Goal: Register for event/course

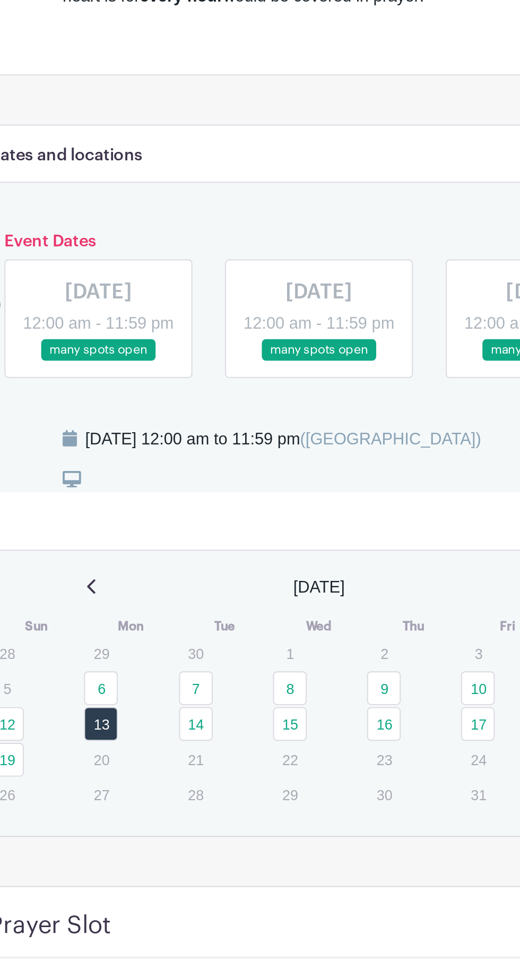
scroll to position [435, 0]
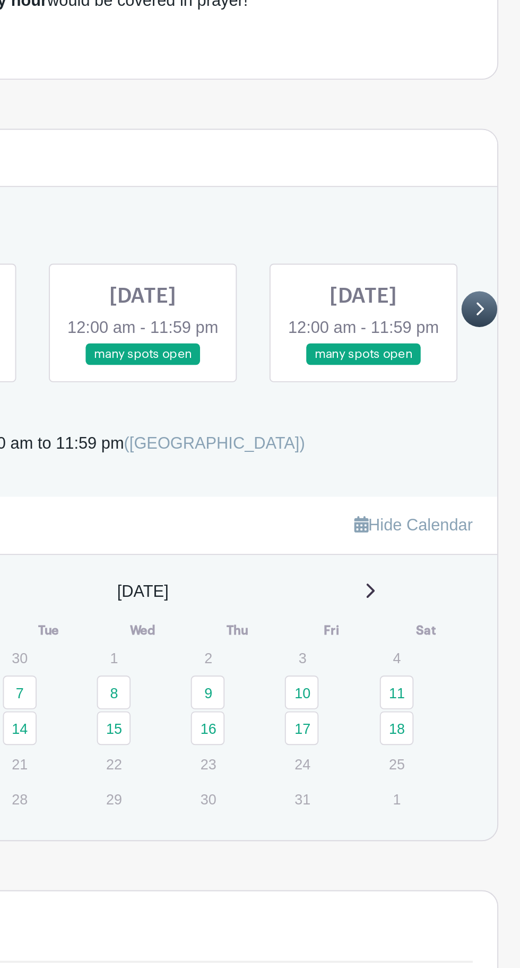
click at [435, 353] on icon at bounding box center [435, 349] width 5 height 8
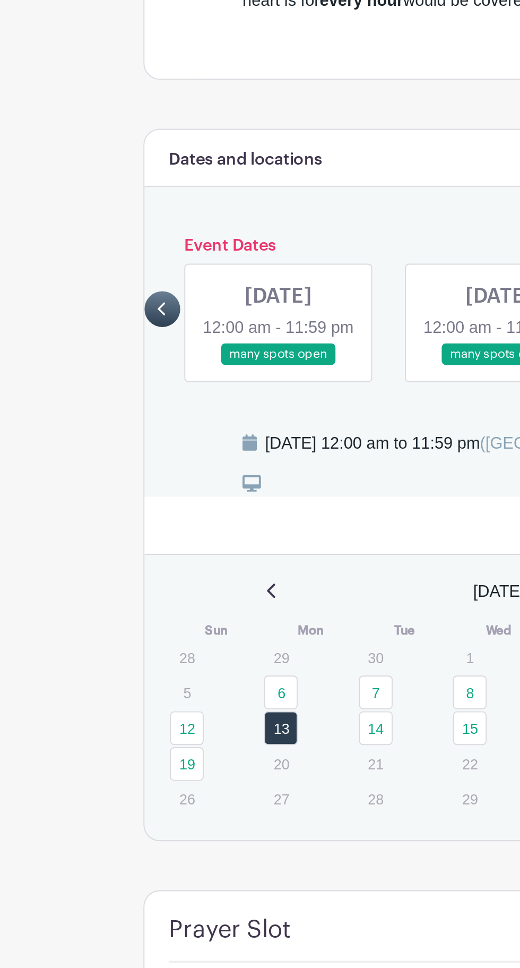
click at [85, 353] on icon at bounding box center [85, 349] width 5 height 8
click at [145, 378] on link at bounding box center [145, 378] width 0 height 0
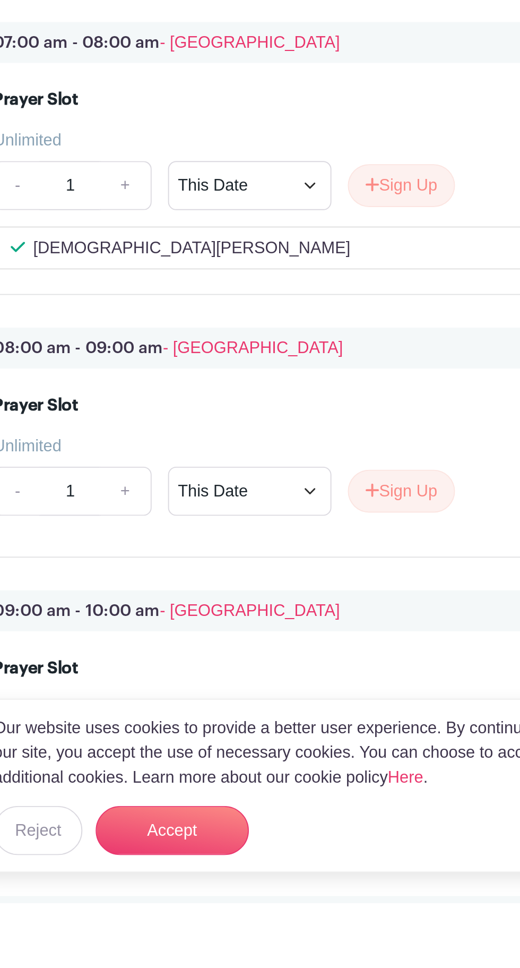
scroll to position [1778, 0]
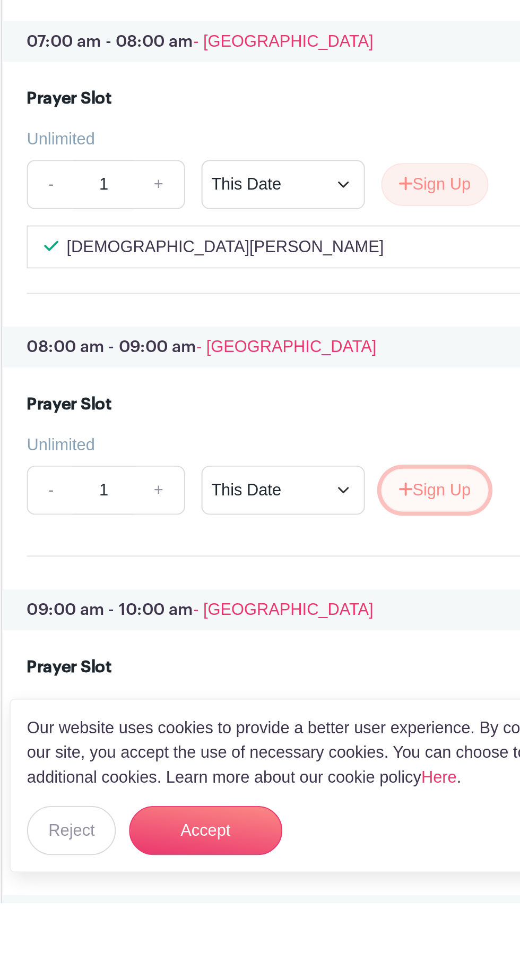
click at [300, 763] on button "Sign Up" at bounding box center [301, 753] width 56 height 22
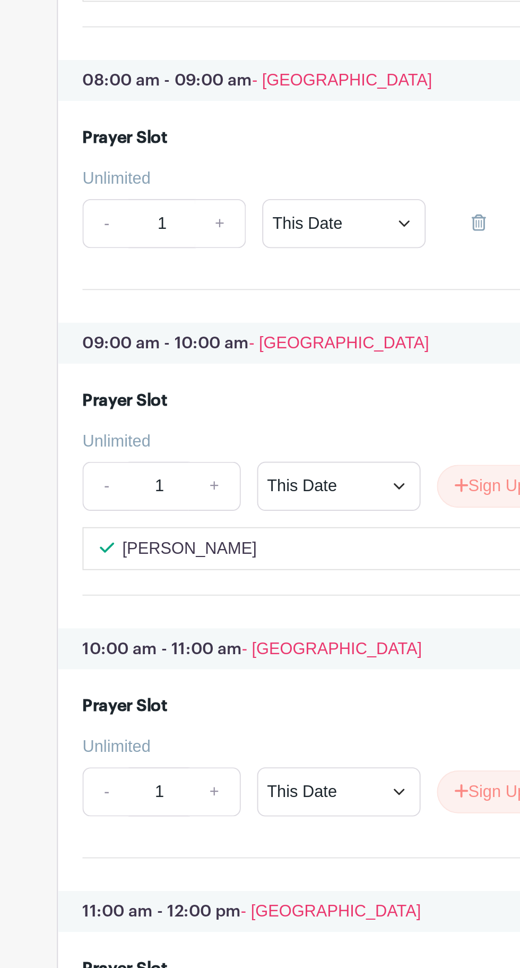
scroll to position [2192, 0]
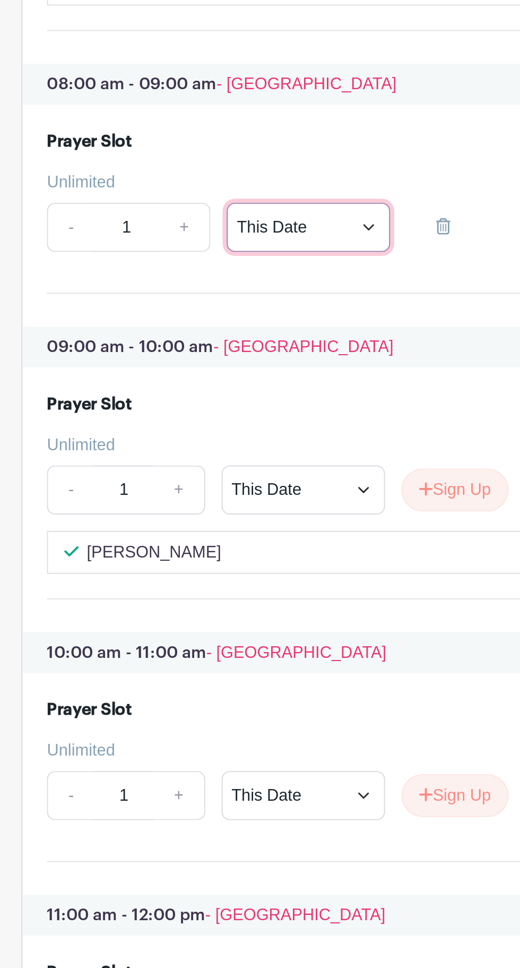
click at [250, 352] on select "This Date Select Dates" at bounding box center [224, 339] width 85 height 25
click at [182, 337] on select "This Date Select Dates" at bounding box center [224, 339] width 85 height 25
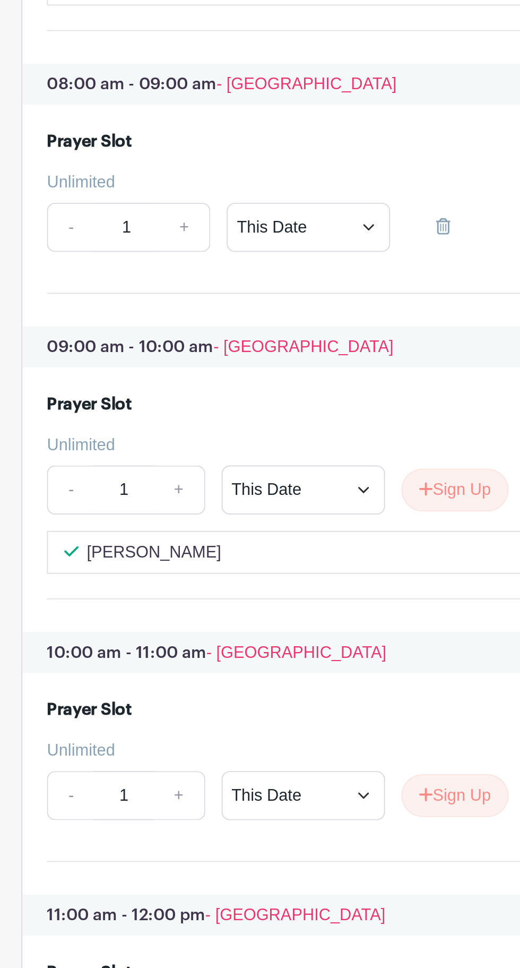
click at [111, 365] on li "Prayer Slot Unlimited - 1 + This Date Select Dates Select Dates" at bounding box center [260, 324] width 343 height 81
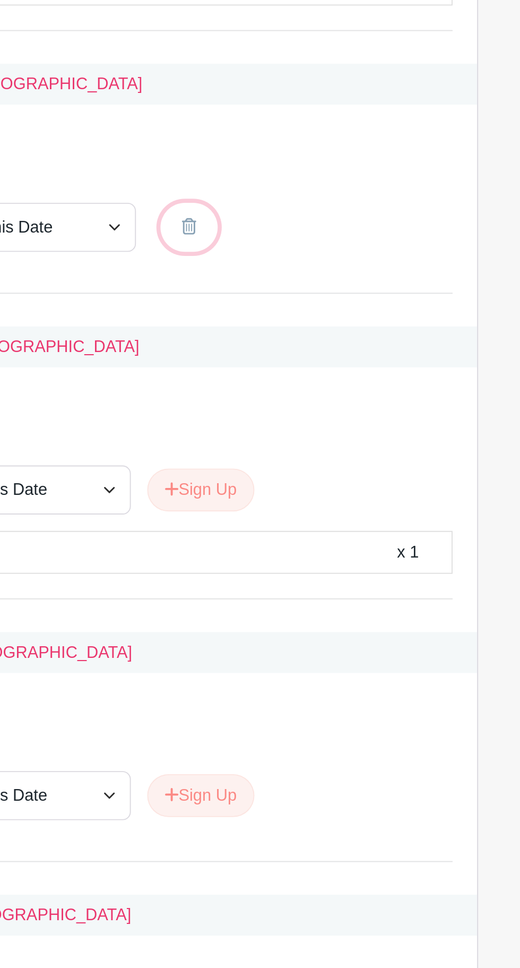
click at [294, 343] on icon at bounding box center [294, 339] width 7 height 8
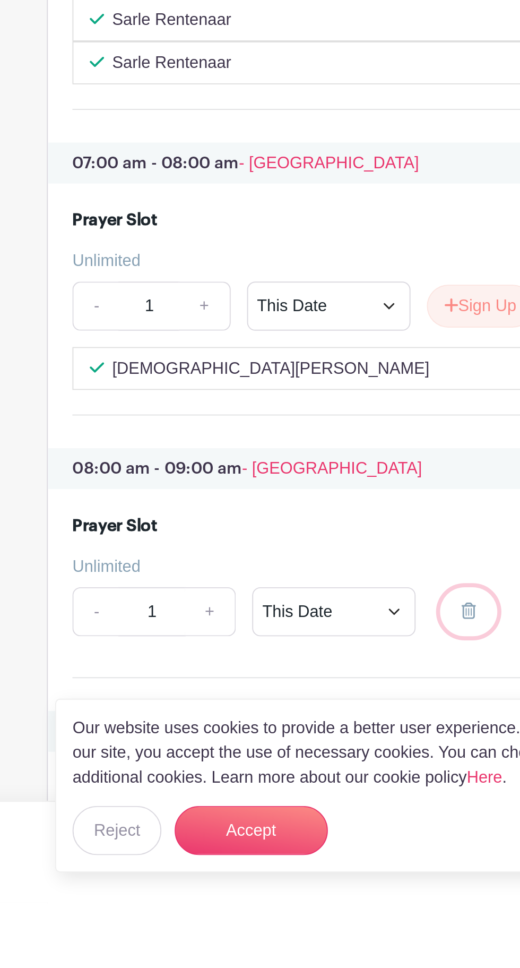
scroll to position [1715, 0]
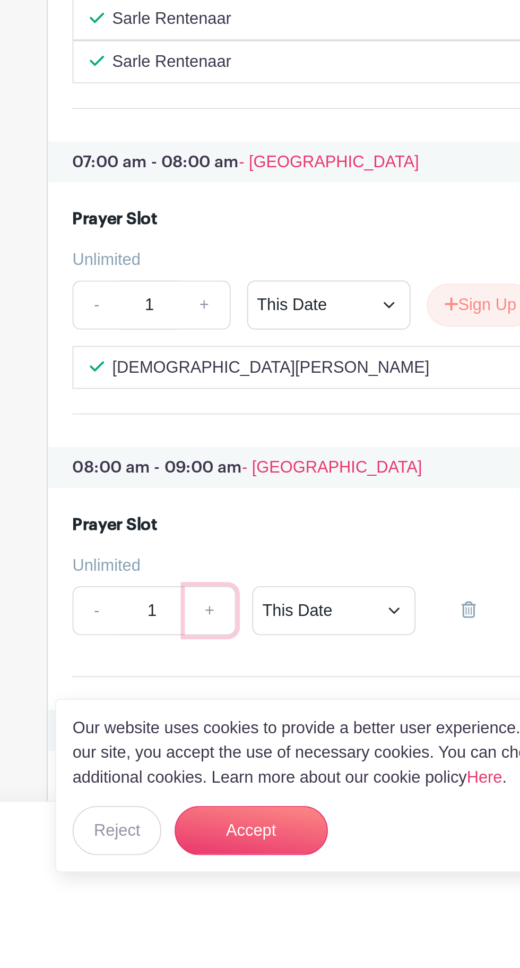
click at [160, 825] on link "+" at bounding box center [160, 815] width 27 height 25
type input "2"
click at [100, 826] on link "-" at bounding box center [101, 815] width 24 height 25
type input "1"
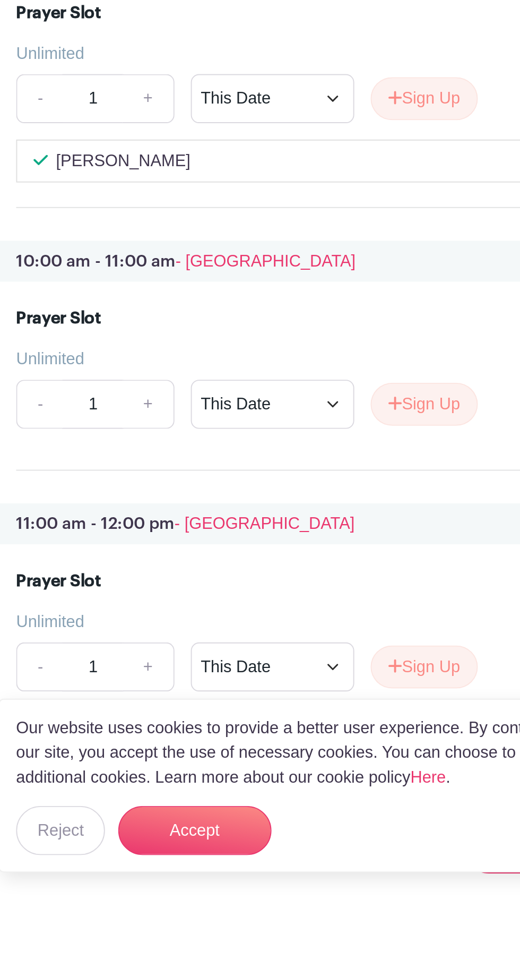
scroll to position [2118, 0]
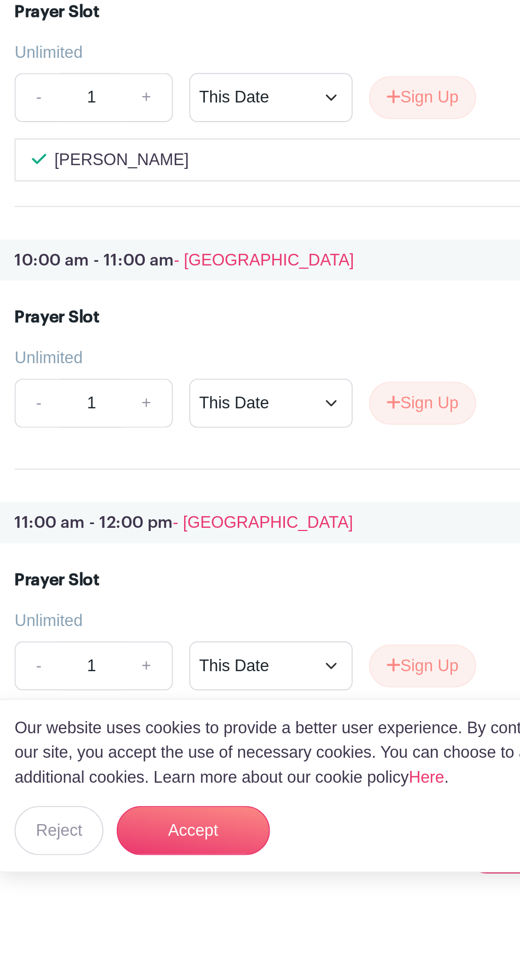
click at [188, 943] on button "Accept" at bounding box center [182, 930] width 80 height 25
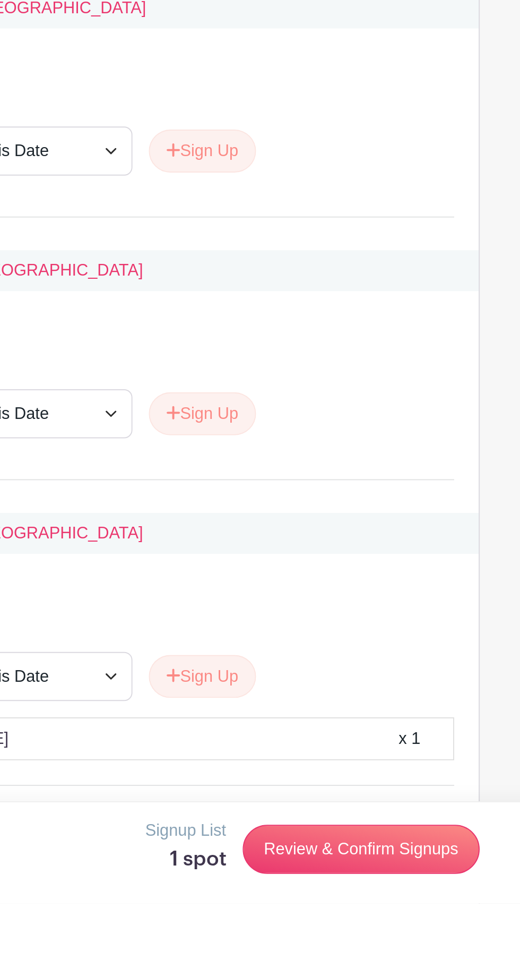
scroll to position [3316, 0]
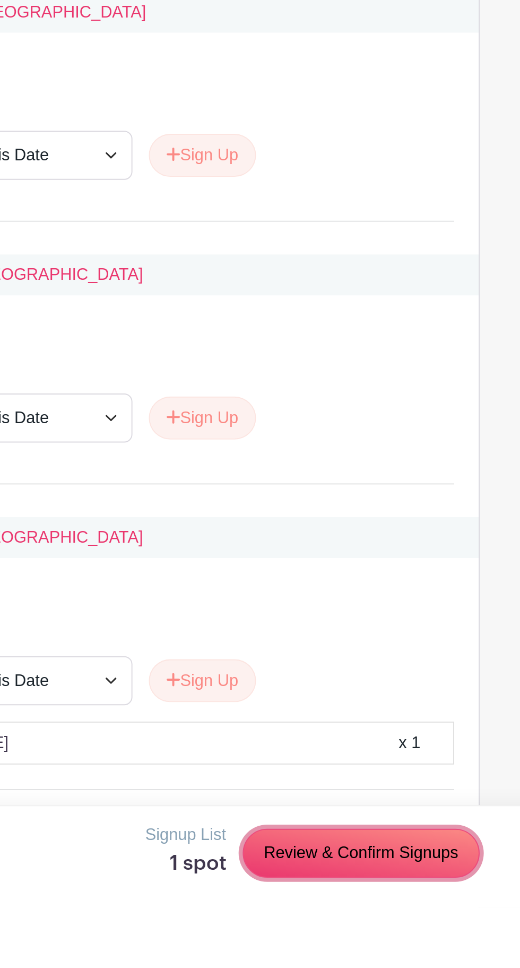
click at [387, 953] on link "Review & Confirm Signups" at bounding box center [383, 939] width 123 height 25
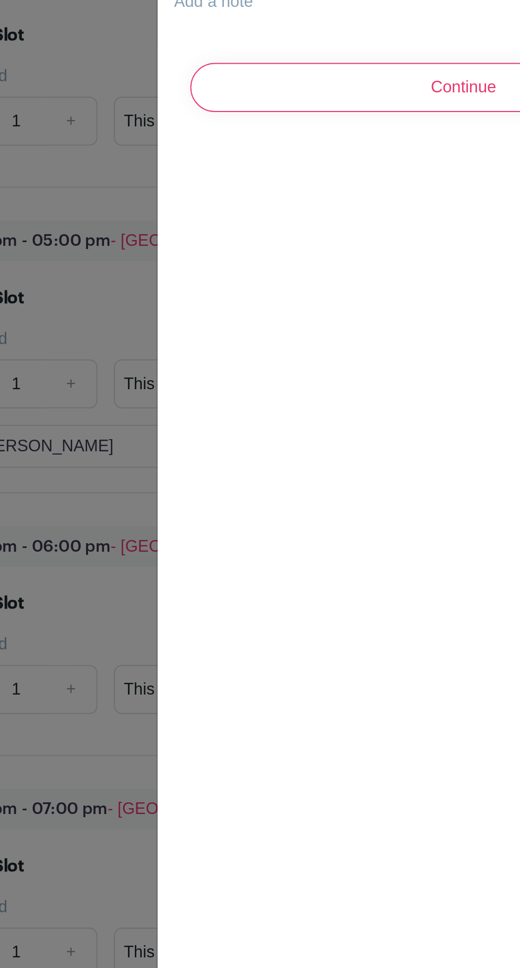
scroll to position [3382, 0]
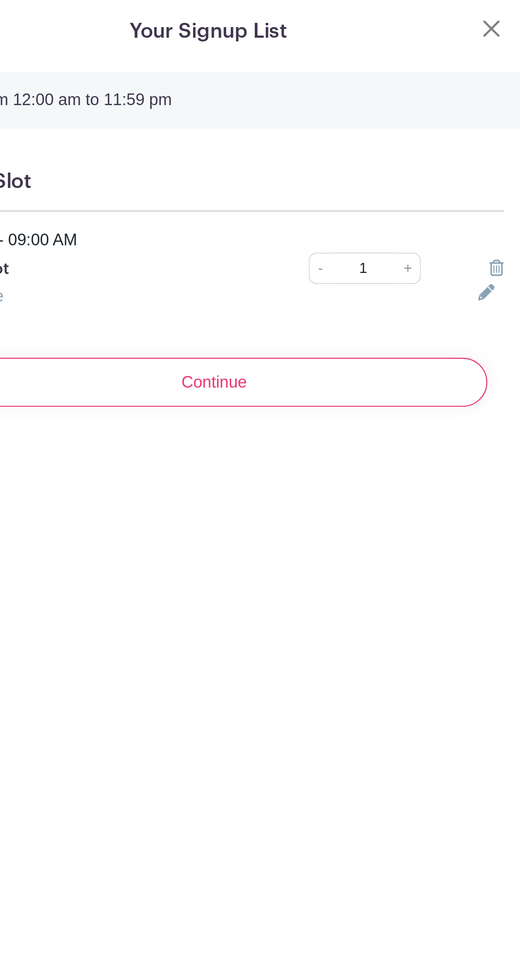
click at [366, 199] on input "Continue" at bounding box center [361, 198] width 284 height 25
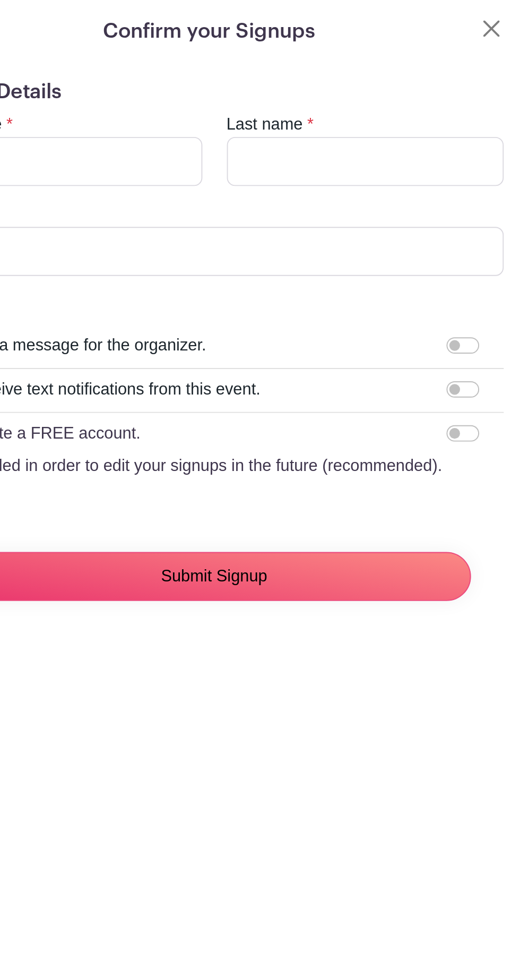
click at [381, 290] on input "Submit Signup" at bounding box center [361, 299] width 267 height 25
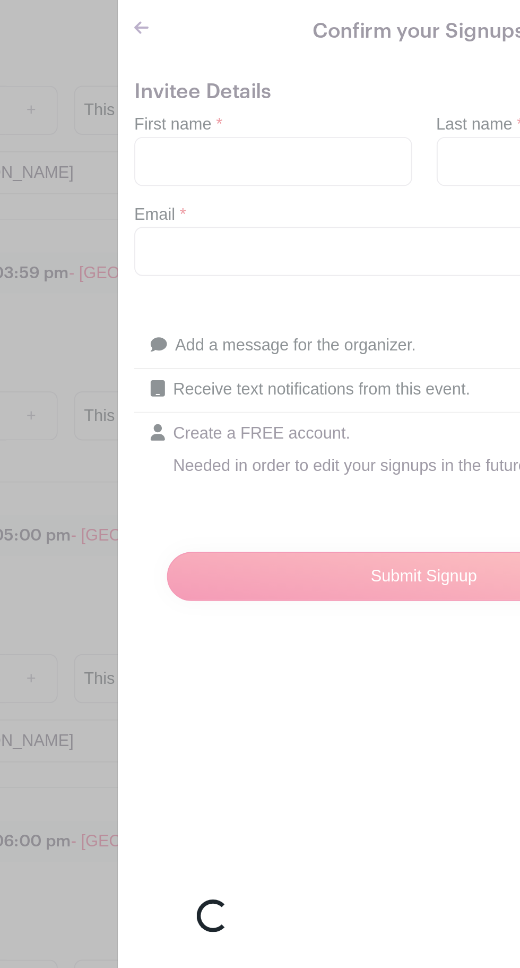
click at [223, 89] on div "Loading..." at bounding box center [260, 484] width 520 height 968
click at [227, 87] on div "Loading..." at bounding box center [260, 484] width 520 height 968
click at [243, 90] on div "Loading..." at bounding box center [260, 484] width 520 height 968
click at [228, 84] on div "Loading..." at bounding box center [260, 484] width 520 height 968
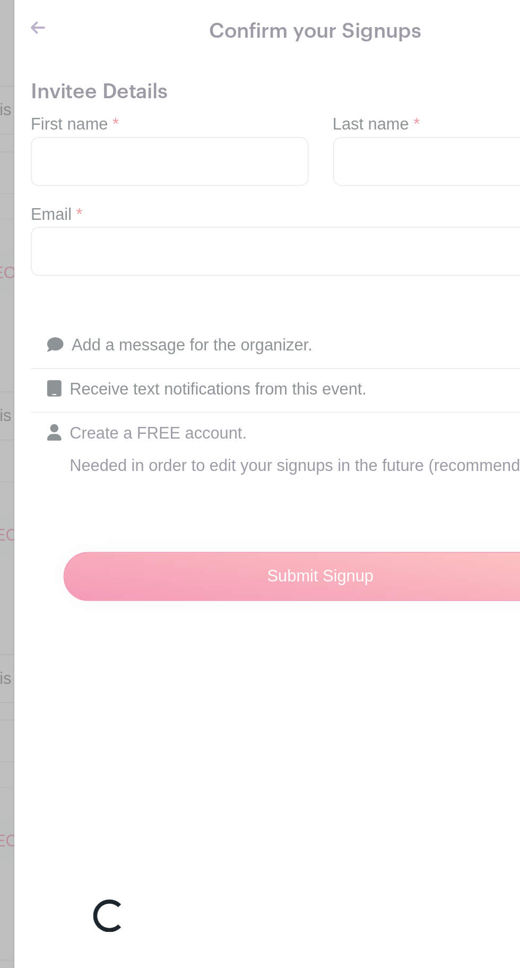
click at [246, 84] on div "Loading..." at bounding box center [260, 484] width 520 height 968
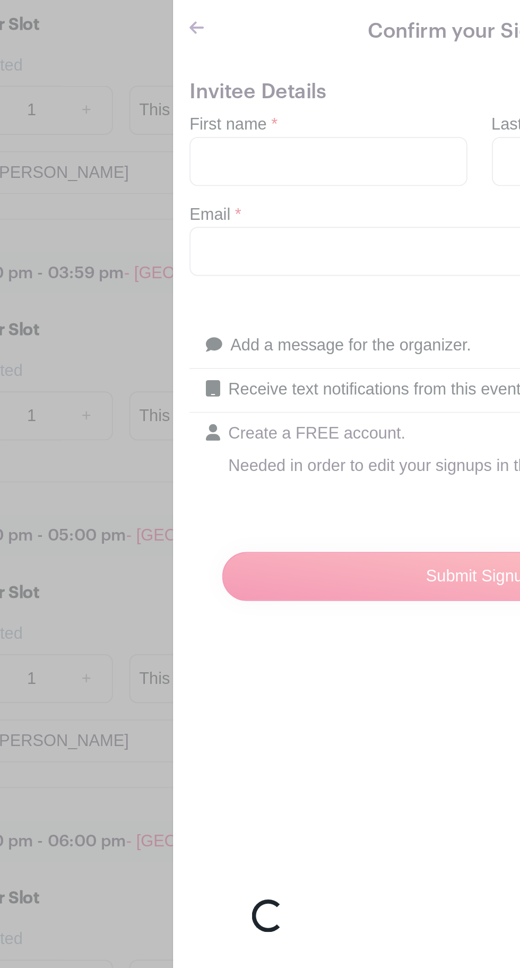
click at [228, 93] on div "Loading..." at bounding box center [260, 484] width 520 height 968
click at [280, 59] on div "Loading..." at bounding box center [260, 484] width 520 height 968
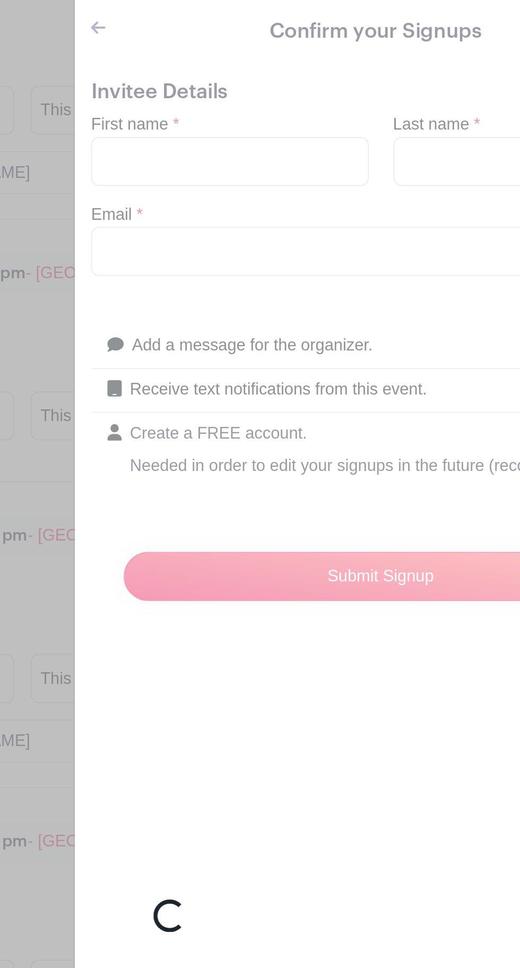
click at [410, 61] on div "Loading..." at bounding box center [260, 484] width 520 height 968
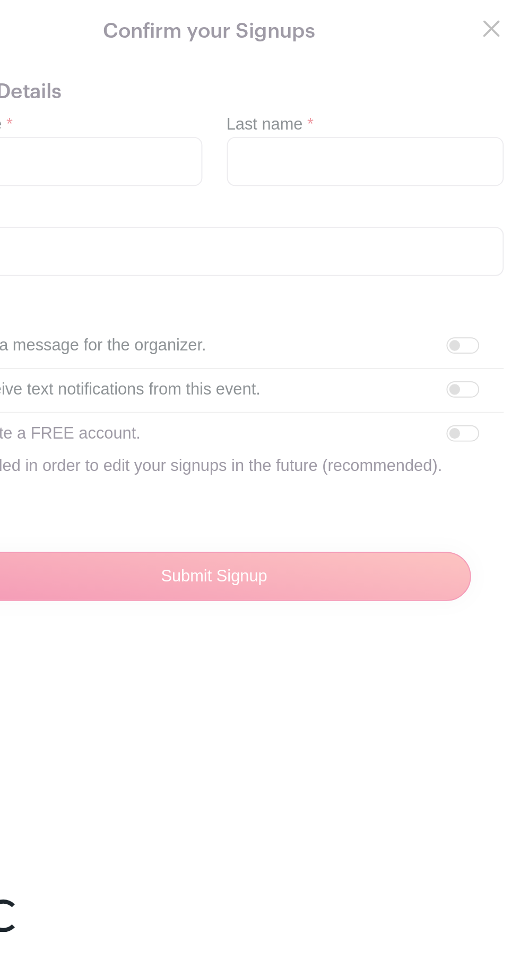
click at [504, 18] on div "Loading..." at bounding box center [260, 484] width 520 height 968
click at [504, 15] on div "Loading..." at bounding box center [260, 484] width 520 height 968
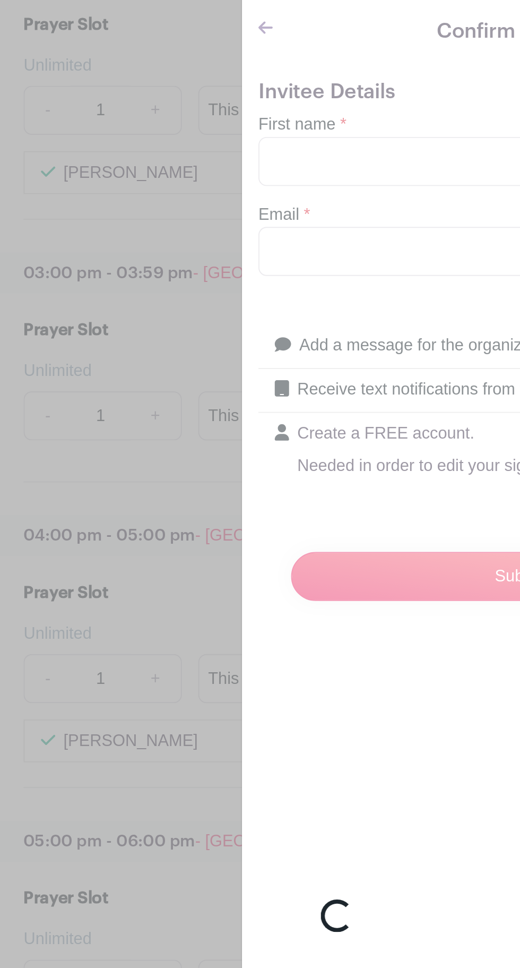
click at [245, 75] on div "Loading..." at bounding box center [260, 484] width 520 height 968
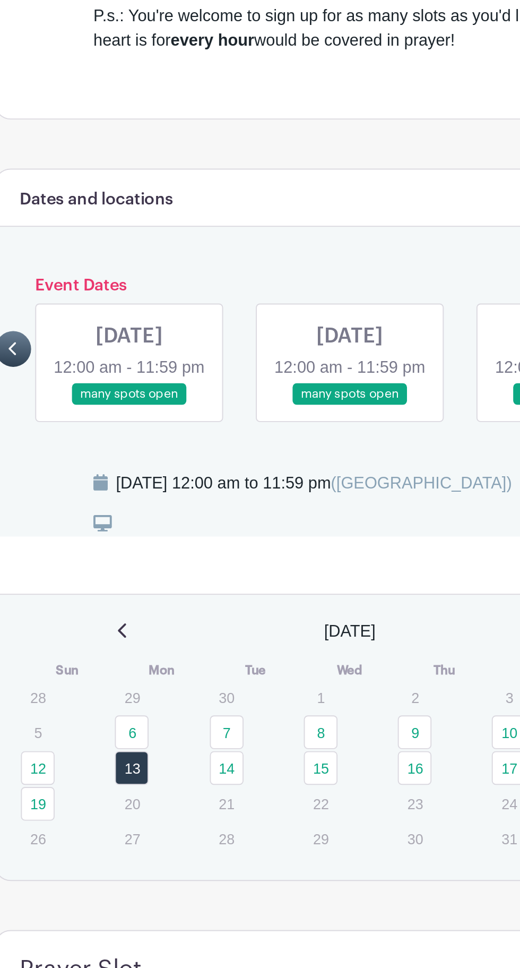
scroll to position [435, 0]
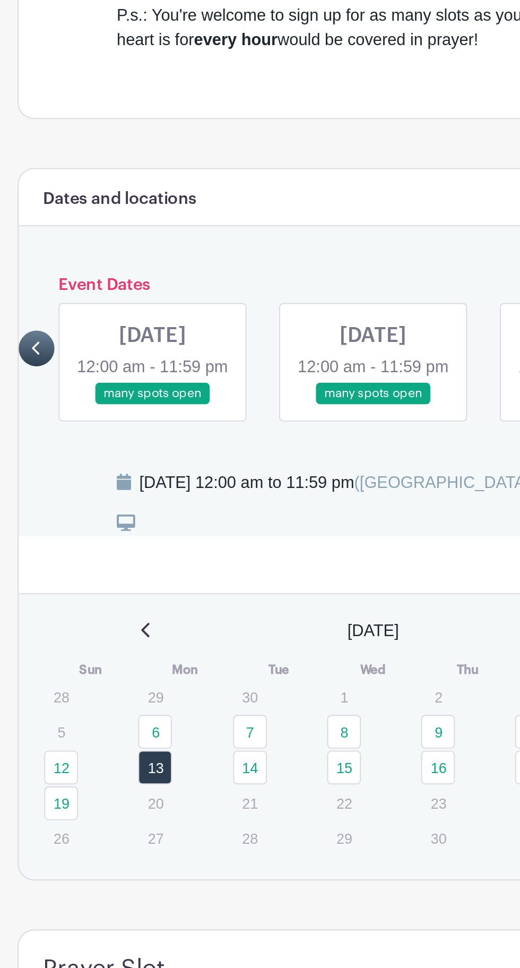
click at [194, 575] on link "14" at bounding box center [196, 567] width 18 height 18
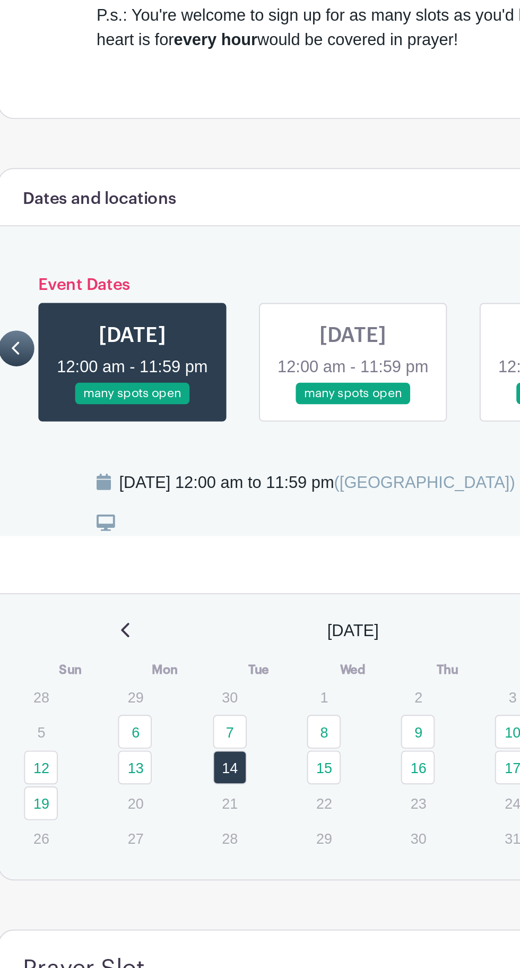
click at [145, 378] on link at bounding box center [145, 378] width 0 height 0
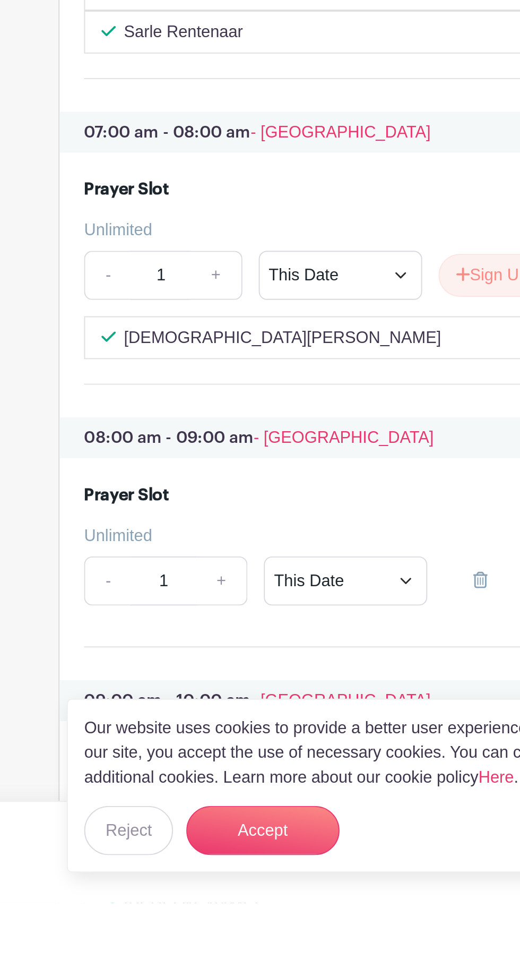
scroll to position [1734, 0]
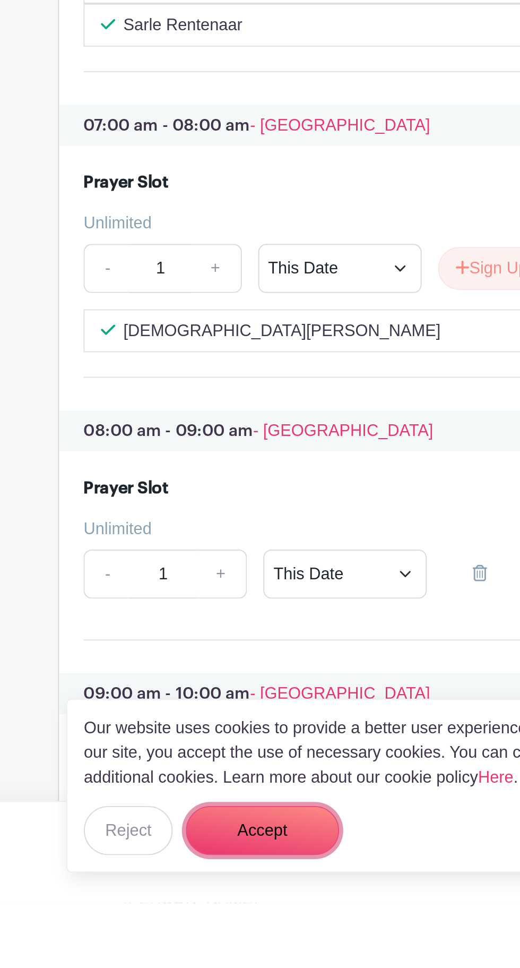
click at [183, 943] on button "Accept" at bounding box center [182, 930] width 80 height 25
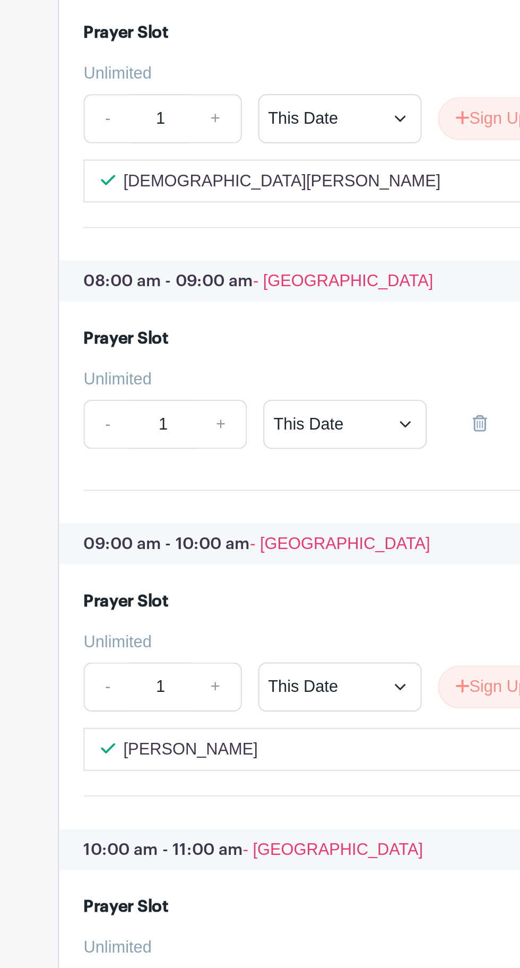
scroll to position [1906, 0]
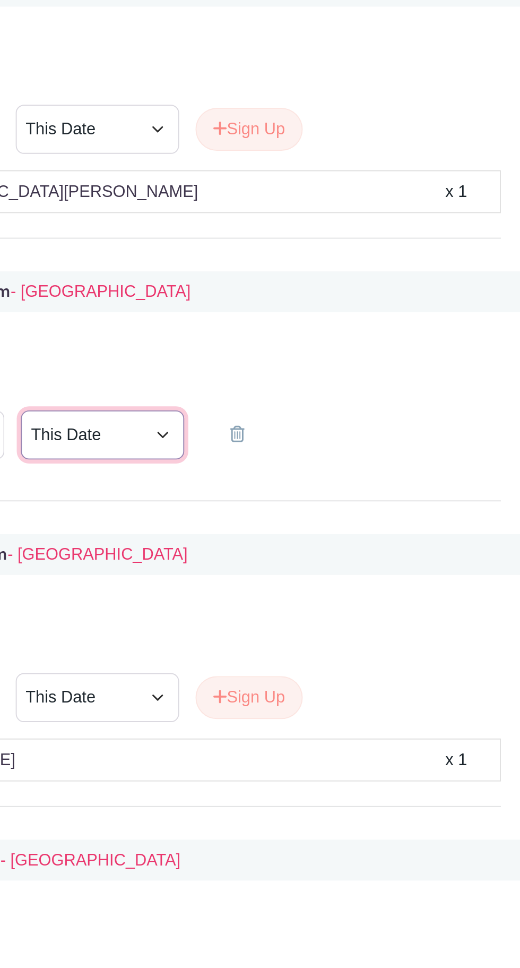
click at [255, 638] on select "This Date Select Dates" at bounding box center [224, 624] width 85 height 25
click at [182, 623] on select "This Date Select Dates" at bounding box center [224, 624] width 85 height 25
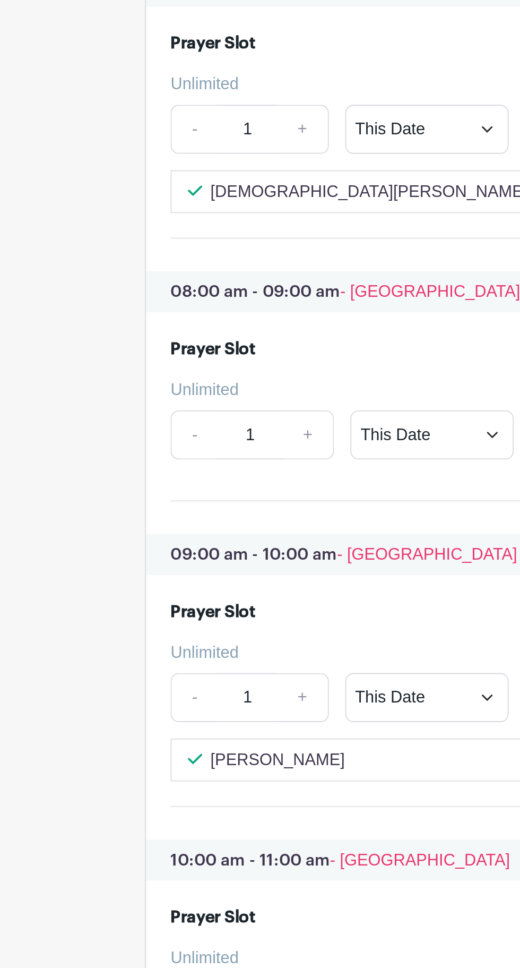
click at [161, 633] on link "+" at bounding box center [160, 624] width 27 height 25
type input "2"
click at [159, 637] on link "+" at bounding box center [160, 624] width 27 height 25
type input "3"
click at [100, 636] on link "-" at bounding box center [101, 624] width 24 height 25
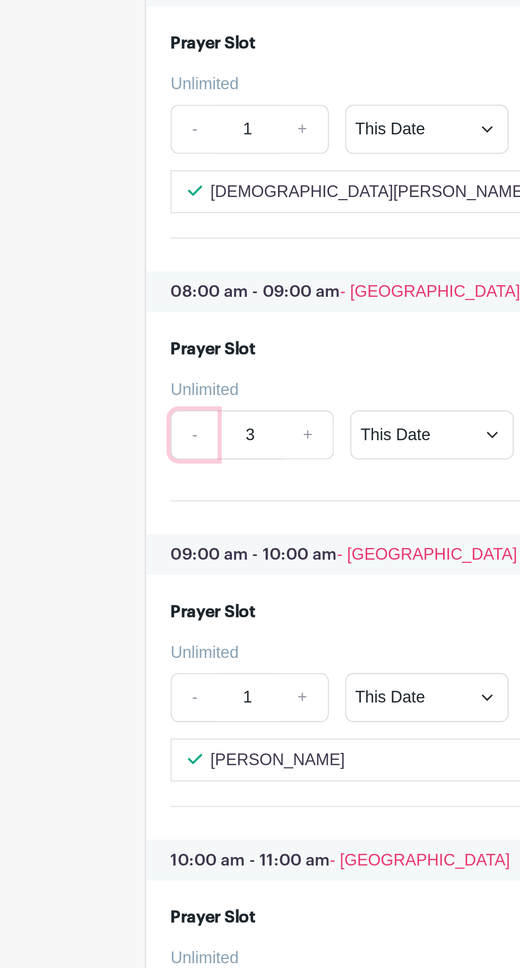
type input "2"
click at [102, 634] on link "-" at bounding box center [101, 624] width 24 height 25
type input "1"
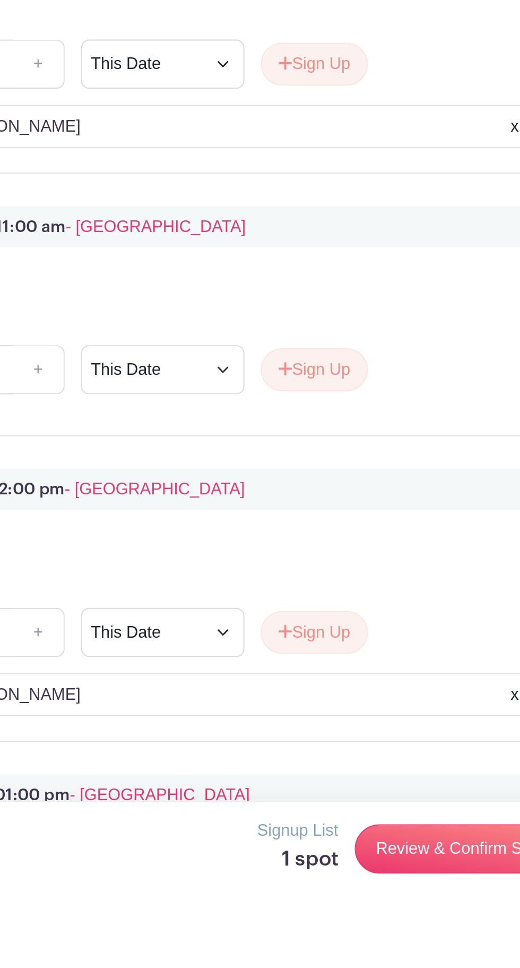
scroll to position [2137, 0]
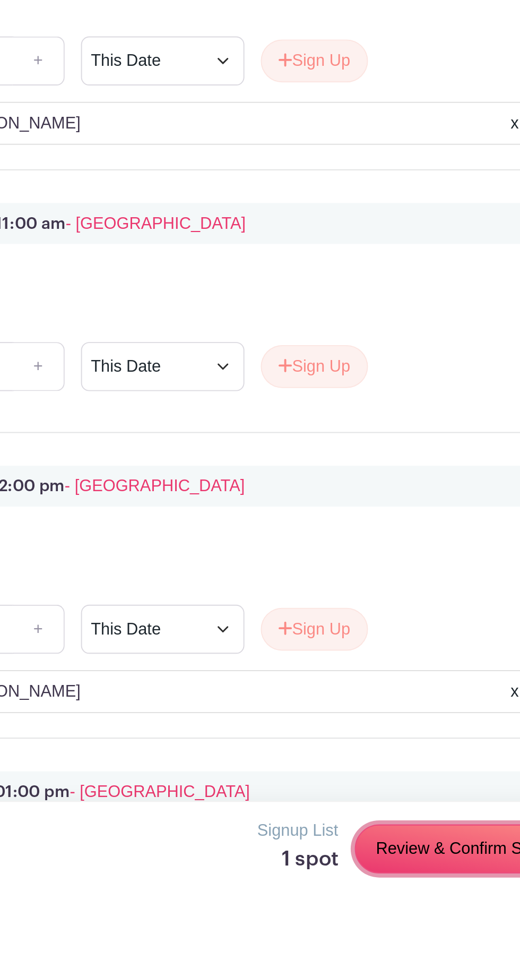
click at [385, 953] on link "Review & Confirm Signups" at bounding box center [383, 939] width 123 height 25
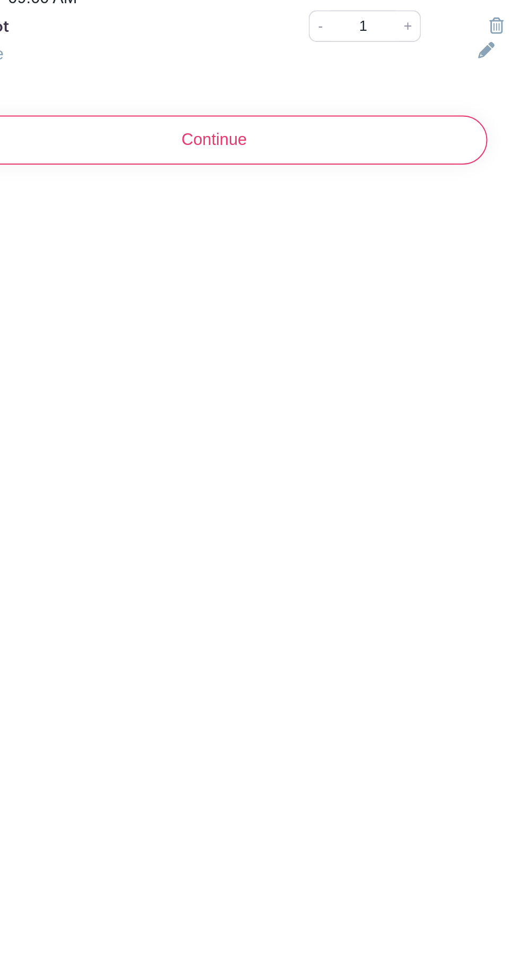
scroll to position [2171, 0]
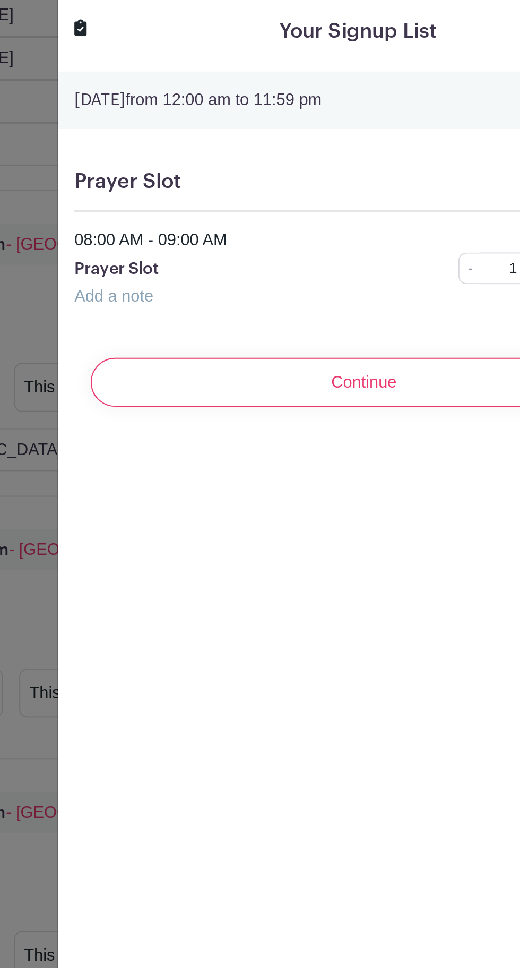
click at [359, 199] on input "Continue" at bounding box center [361, 198] width 284 height 25
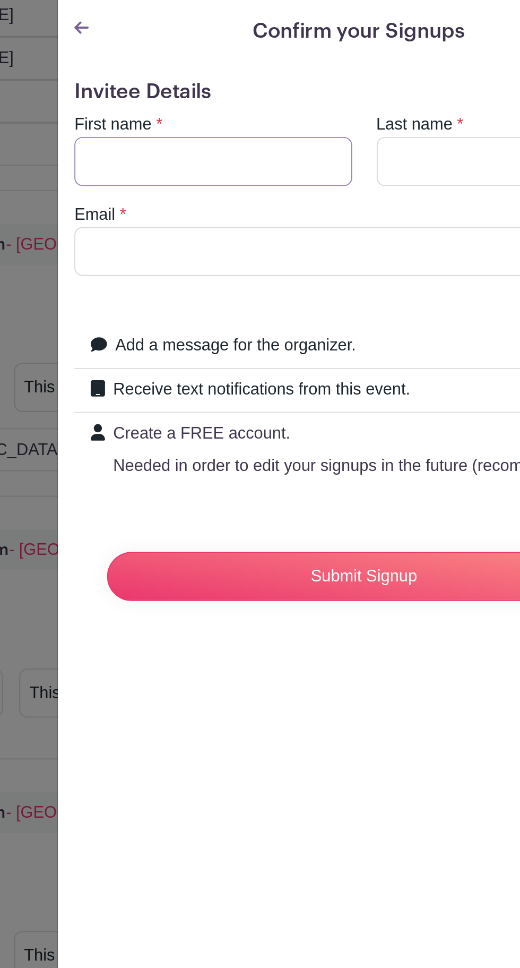
click at [235, 83] on input "First name" at bounding box center [283, 83] width 144 height 25
type input "[PERSON_NAME]"
click at [381, 88] on input "Last name" at bounding box center [440, 83] width 144 height 25
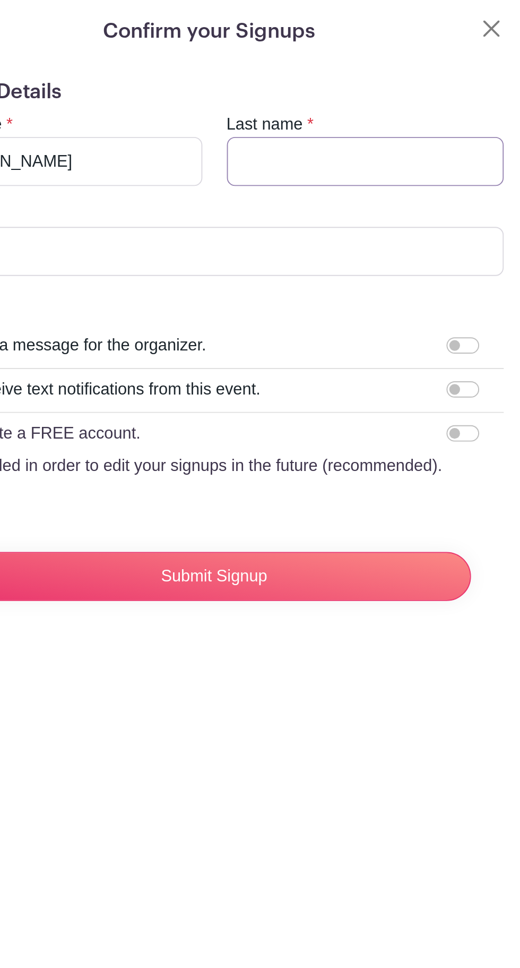
type input "l"
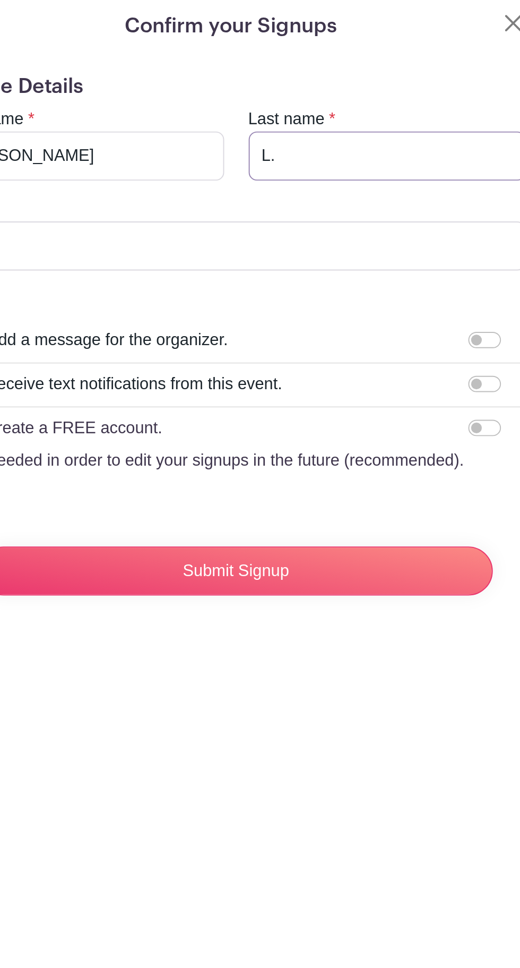
type input "L."
click at [354, 295] on input "Submit Signup" at bounding box center [361, 299] width 267 height 25
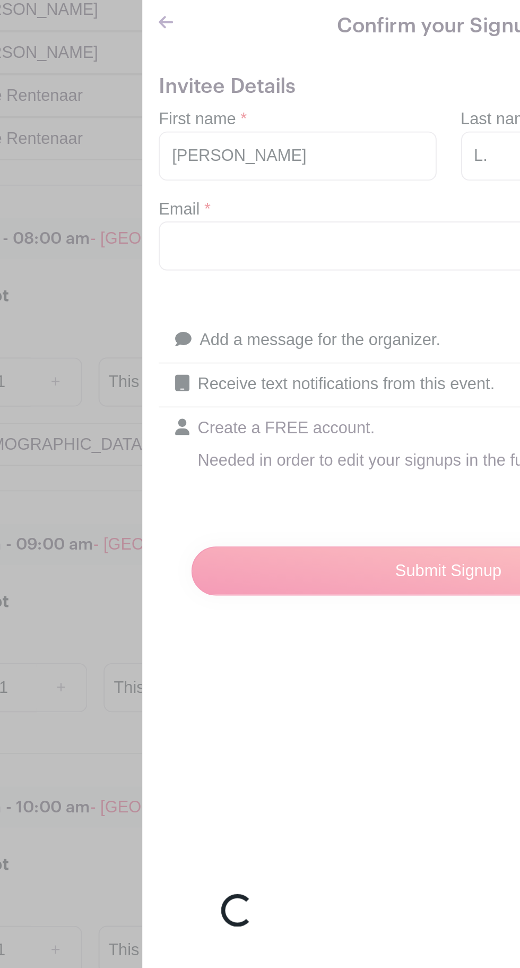
click at [230, 132] on div "Loading..." at bounding box center [260, 484] width 520 height 968
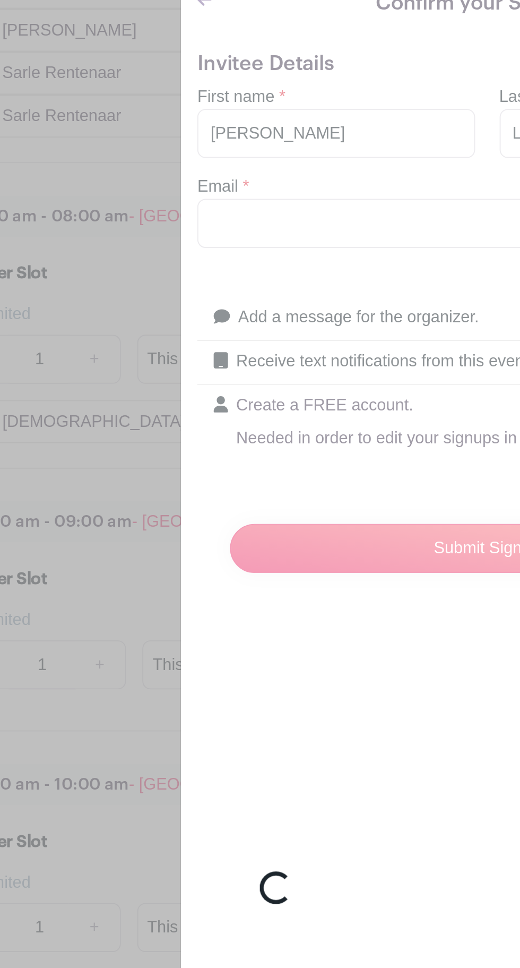
click at [231, 126] on div "Loading..." at bounding box center [260, 484] width 520 height 968
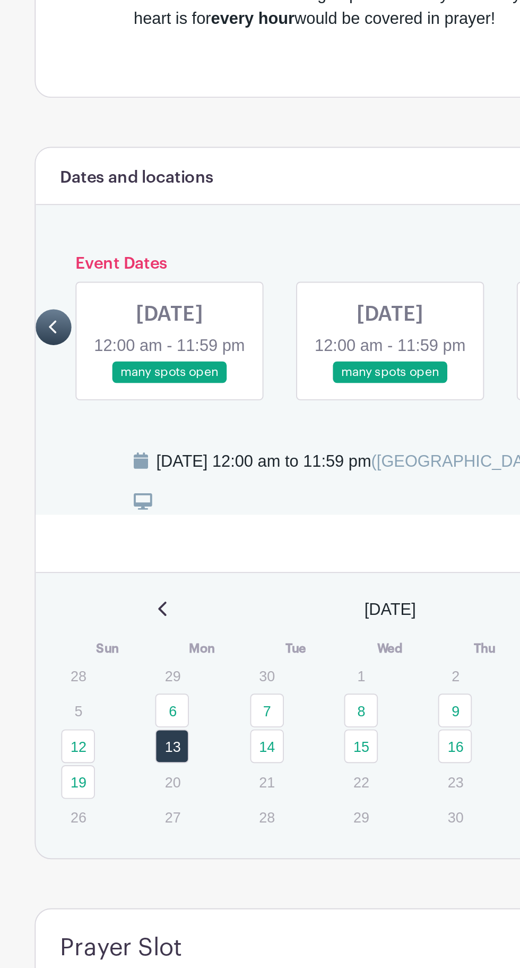
scroll to position [438, 0]
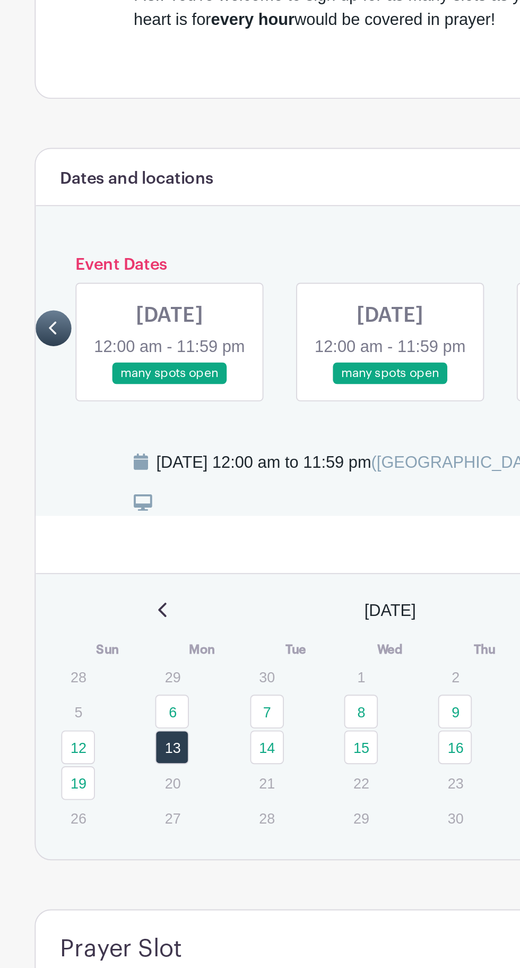
click at [145, 374] on link at bounding box center [145, 374] width 0 height 0
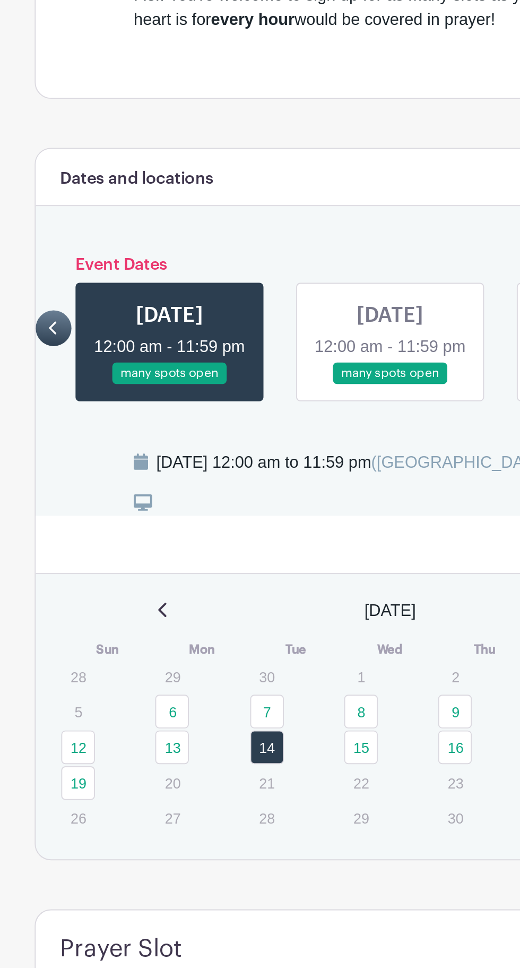
click at [196, 572] on link "14" at bounding box center [196, 563] width 18 height 18
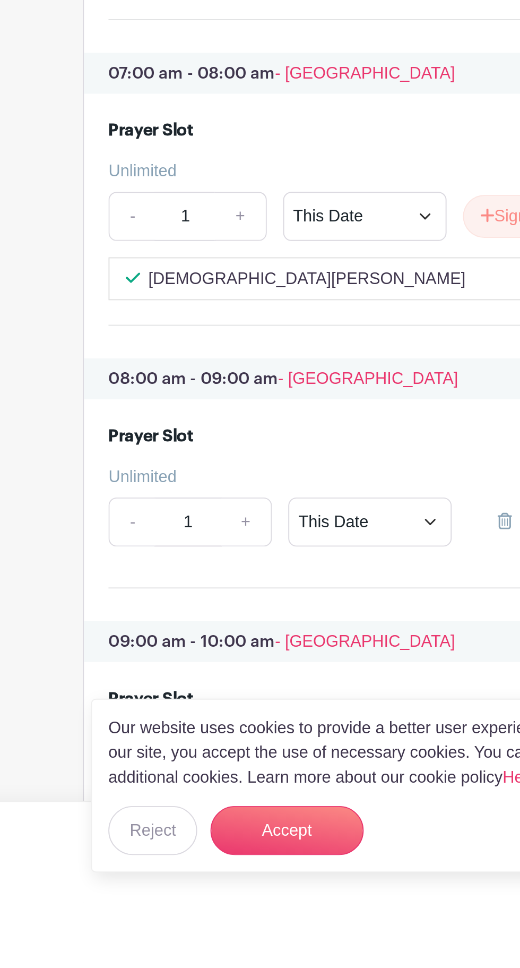
scroll to position [1763, 0]
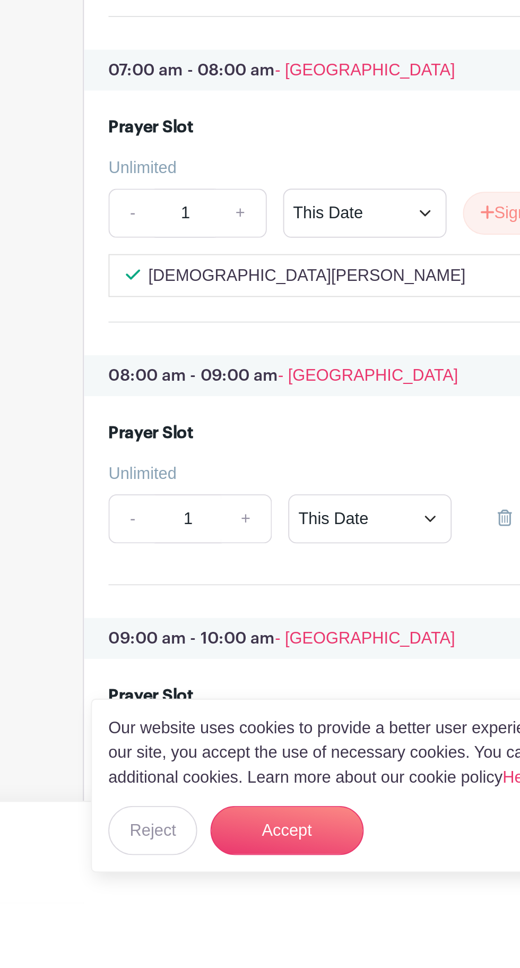
click at [189, 943] on button "Accept" at bounding box center [182, 930] width 80 height 25
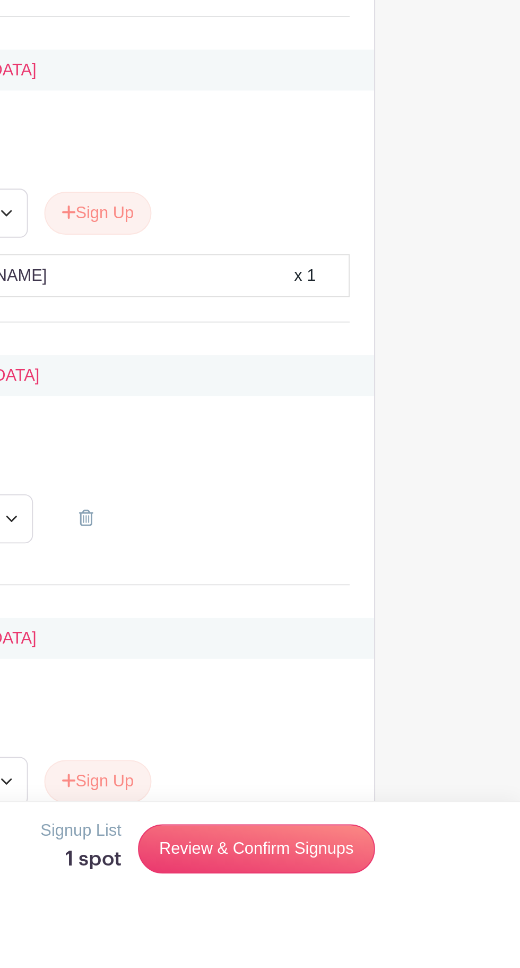
click at [402, 953] on link "Review & Confirm Signups" at bounding box center [383, 939] width 123 height 25
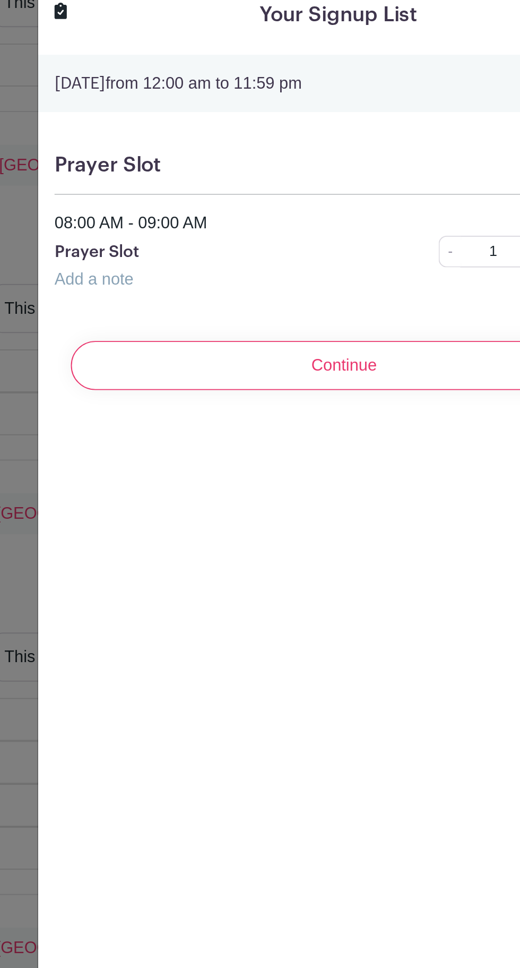
scroll to position [1797, 0]
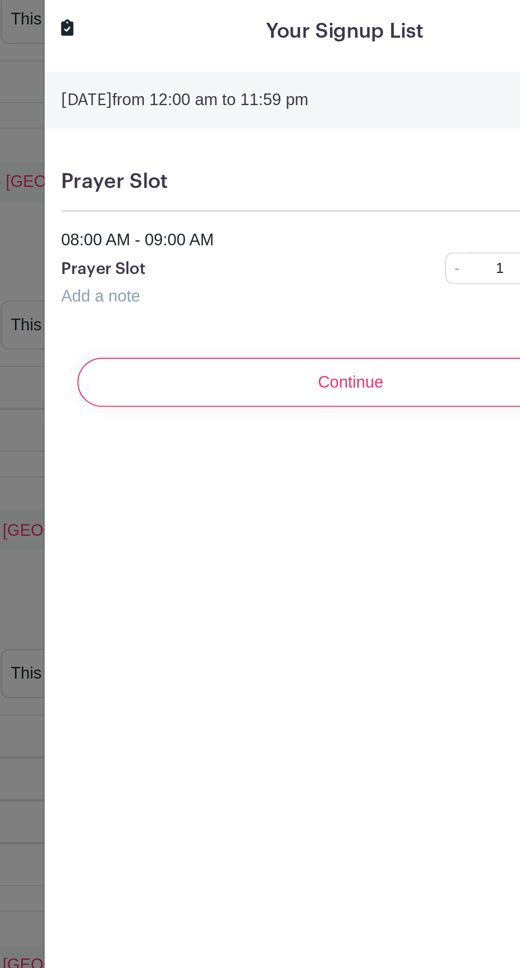
click at [372, 193] on input "Continue" at bounding box center [361, 198] width 284 height 25
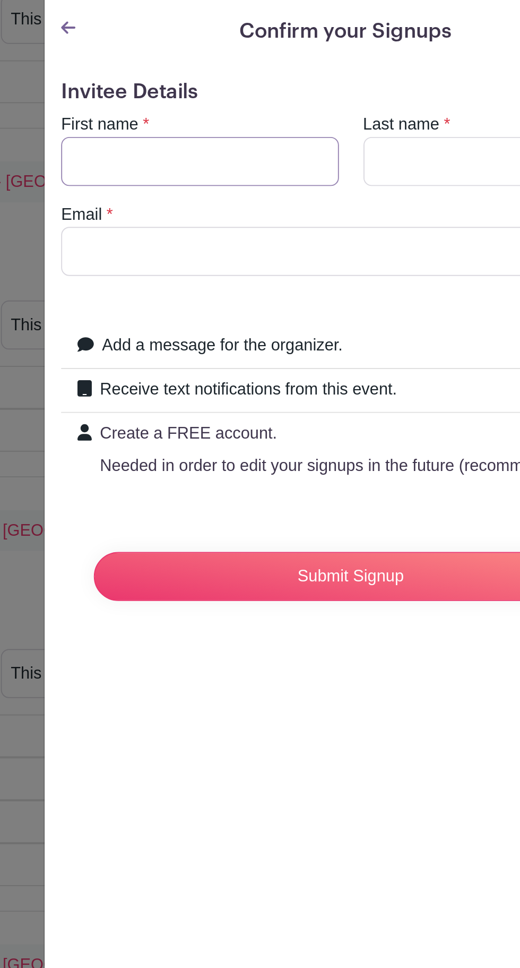
click at [227, 88] on input "First name" at bounding box center [283, 83] width 144 height 25
type input "[PERSON_NAME]"
click at [387, 85] on input "Last name" at bounding box center [440, 83] width 144 height 25
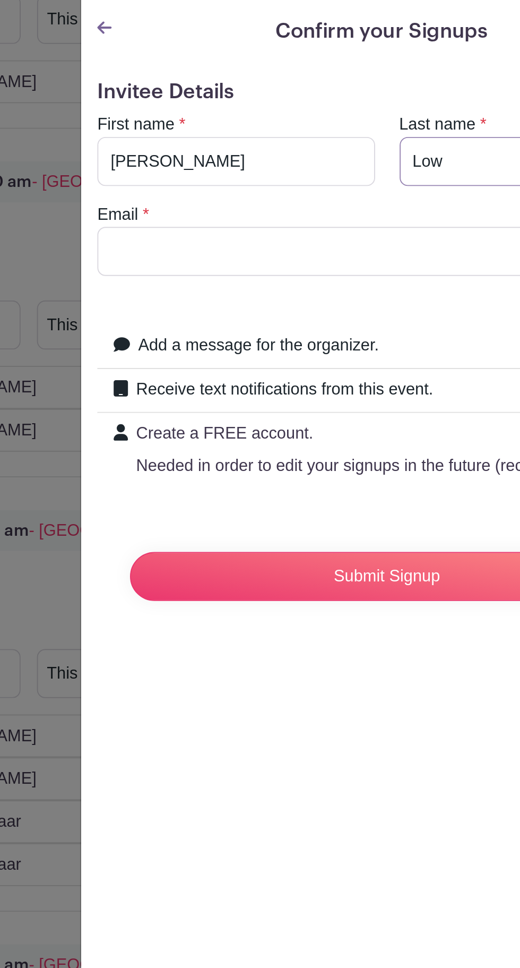
type input "Low"
click at [226, 134] on input "Email" at bounding box center [361, 130] width 301 height 25
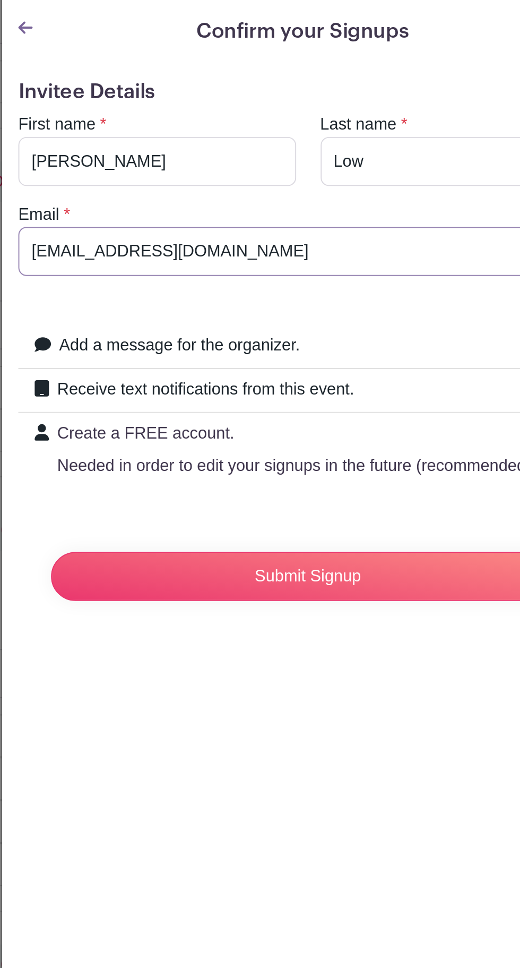
type input "[EMAIL_ADDRESS][DOMAIN_NAME]"
click at [400, 84] on input "Low" at bounding box center [440, 83] width 144 height 25
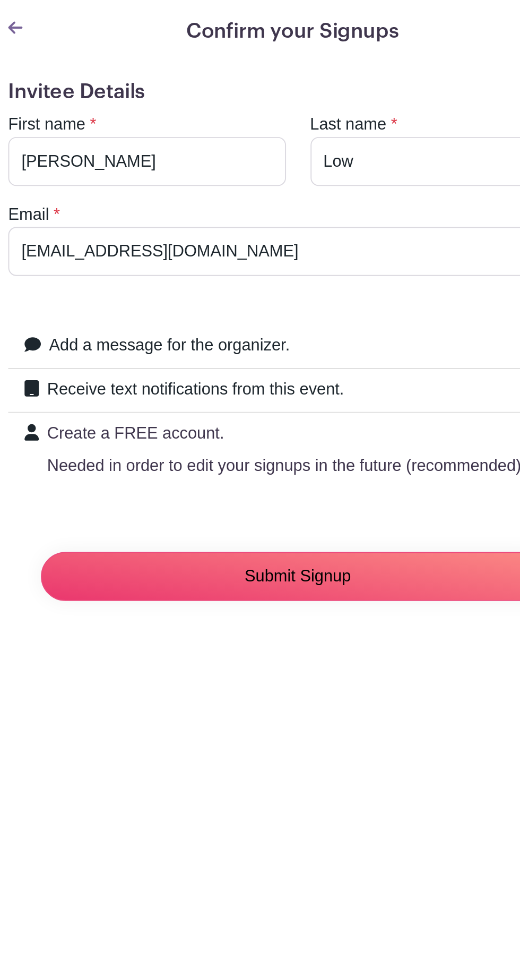
click at [371, 298] on input "Submit Signup" at bounding box center [361, 299] width 267 height 25
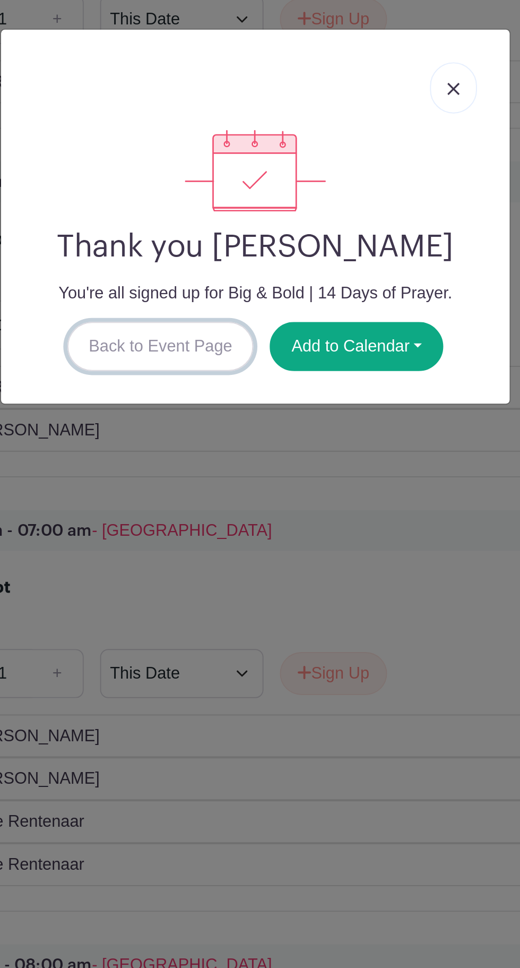
click at [226, 177] on link "Back to Event Page" at bounding box center [210, 179] width 97 height 25
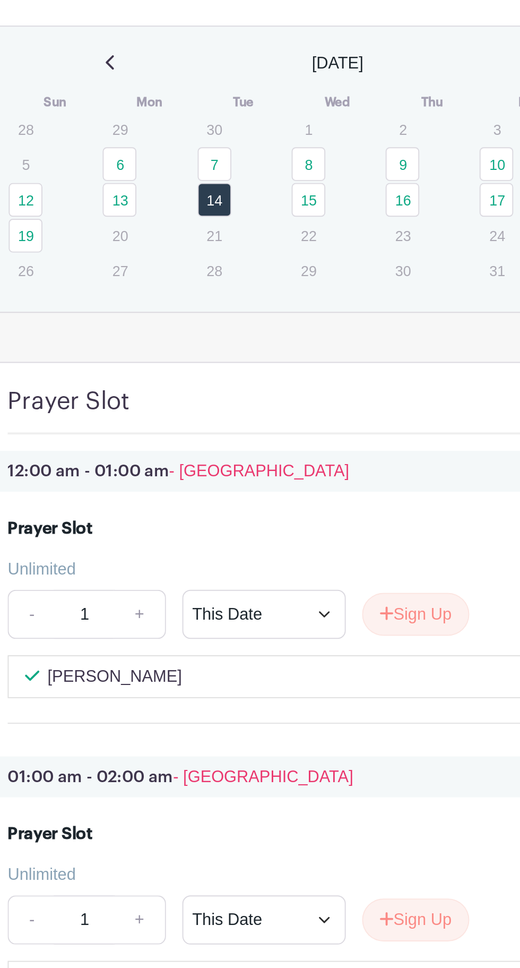
scroll to position [897, 0]
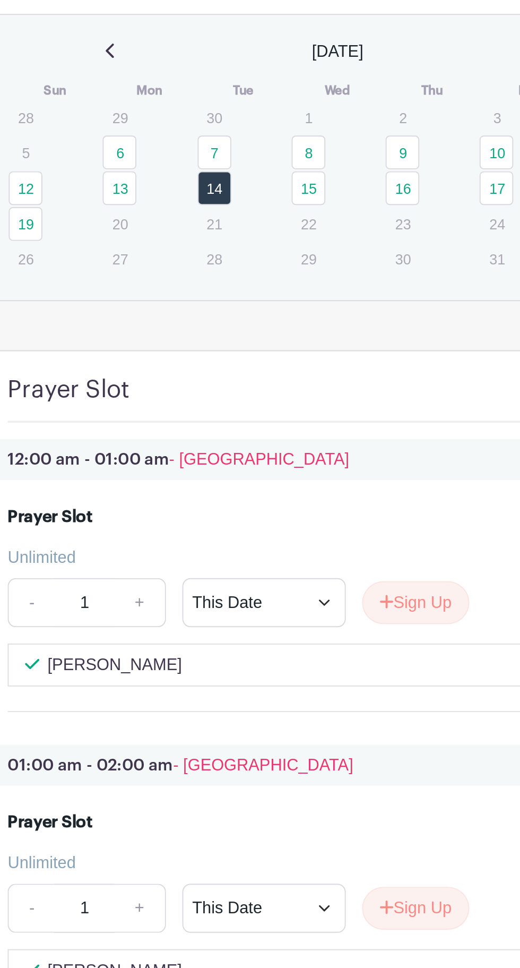
click at [247, 113] on link "15" at bounding box center [245, 104] width 18 height 18
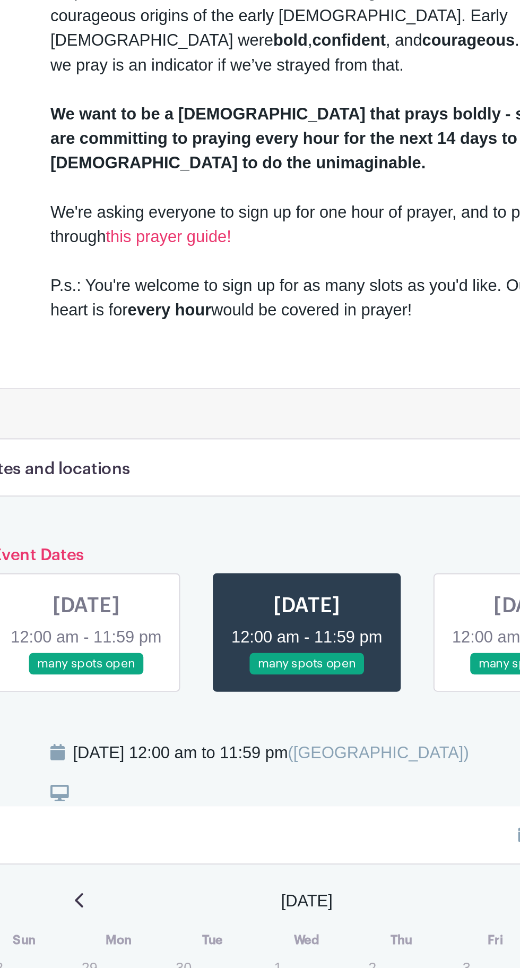
scroll to position [8, 0]
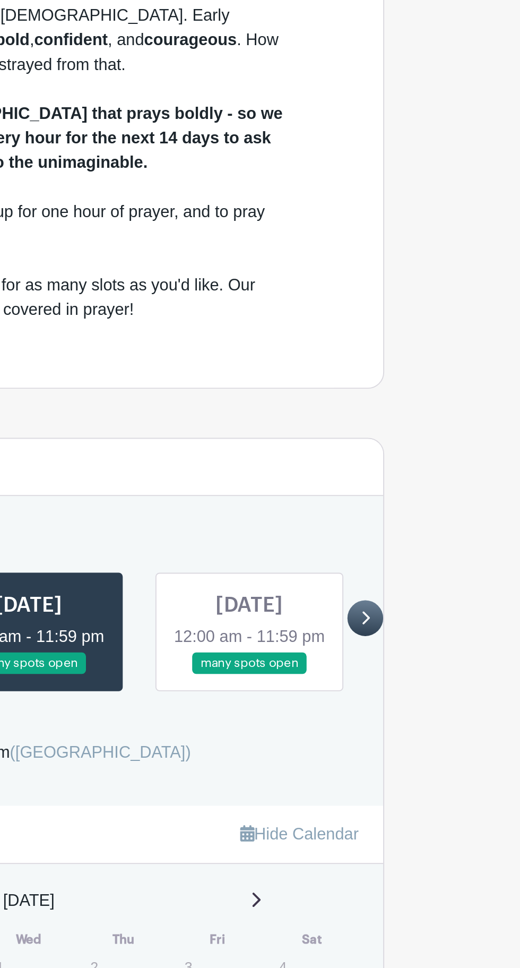
click at [435, 780] on icon at bounding box center [435, 776] width 5 height 8
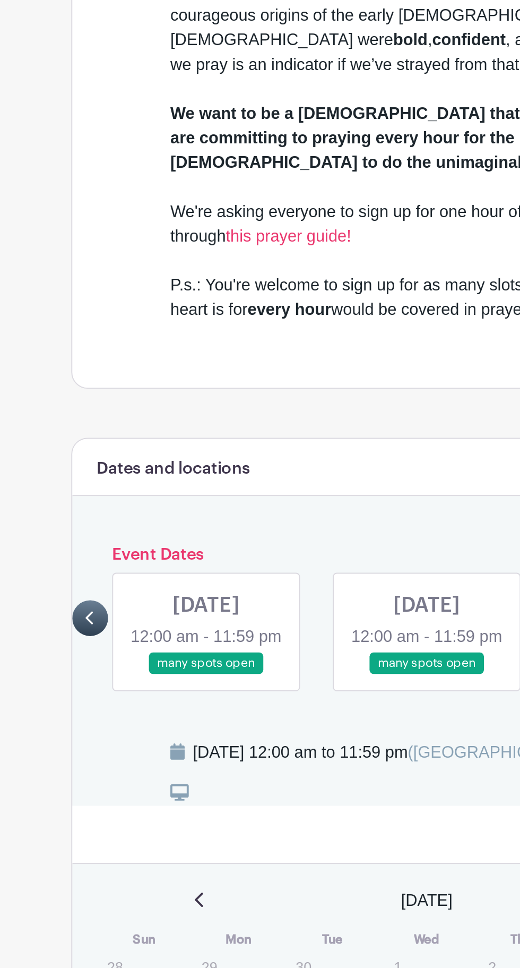
click at [85, 780] on icon at bounding box center [85, 776] width 5 height 8
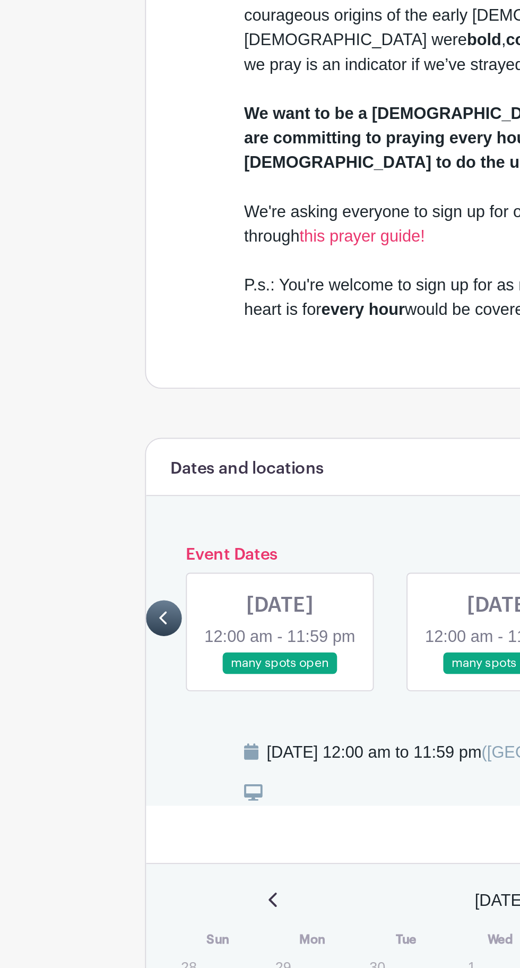
click at [83, 780] on icon at bounding box center [85, 776] width 5 height 8
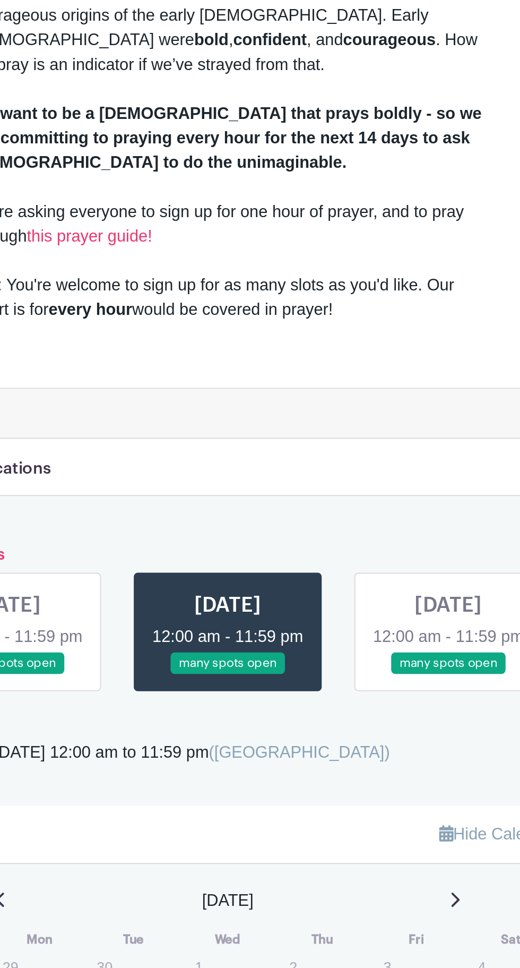
click at [375, 804] on link at bounding box center [375, 804] width 0 height 0
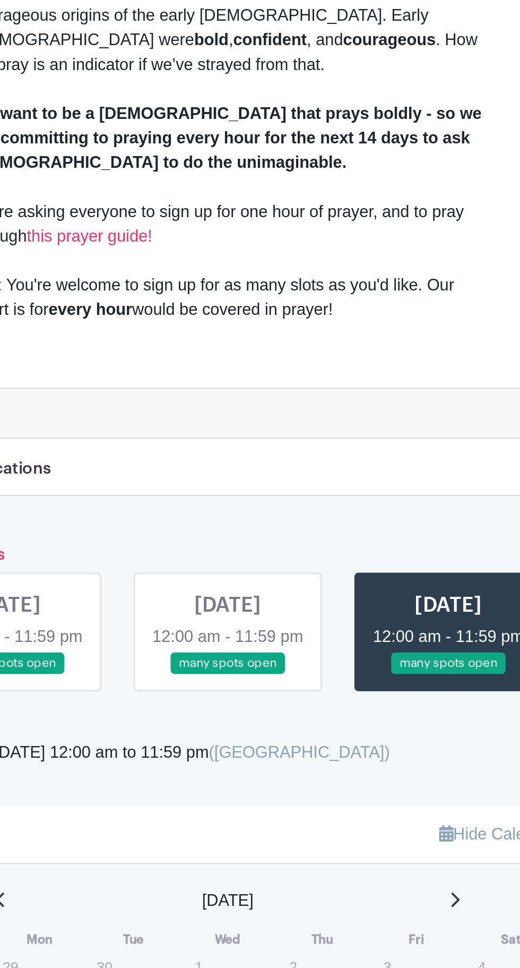
click at [375, 804] on link at bounding box center [375, 804] width 0 height 0
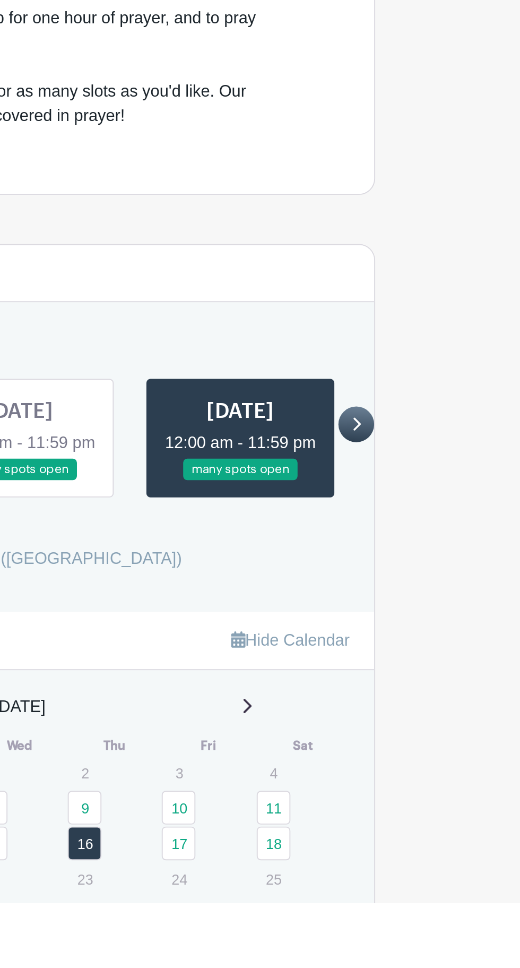
scroll to position [65, 0]
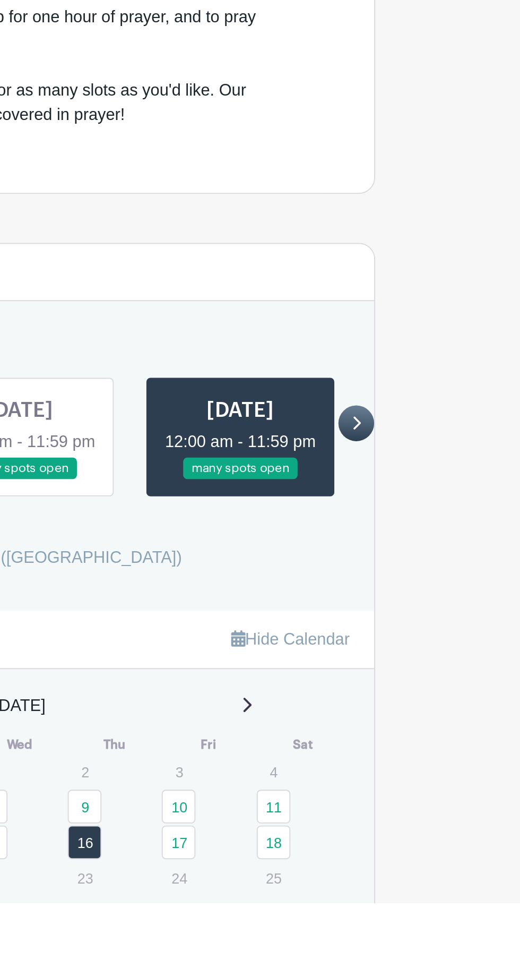
click at [435, 723] on icon at bounding box center [435, 719] width 5 height 8
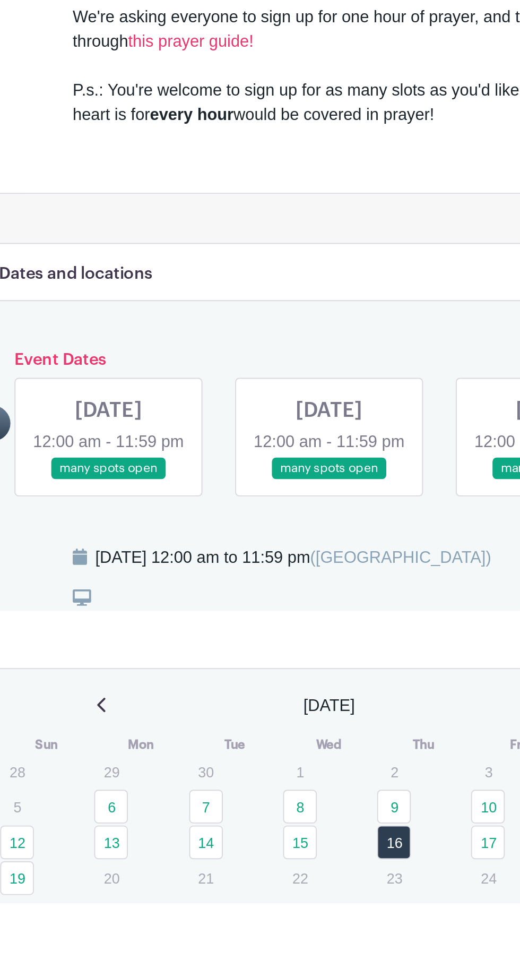
click at [260, 748] on link at bounding box center [260, 748] width 0 height 0
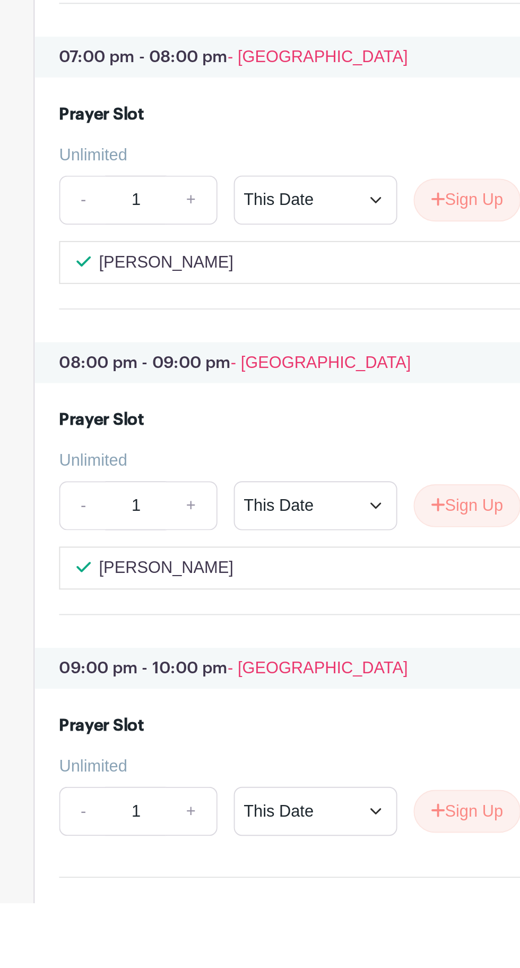
scroll to position [3430, 0]
click at [306, 930] on button "Sign Up" at bounding box center [301, 920] width 56 height 22
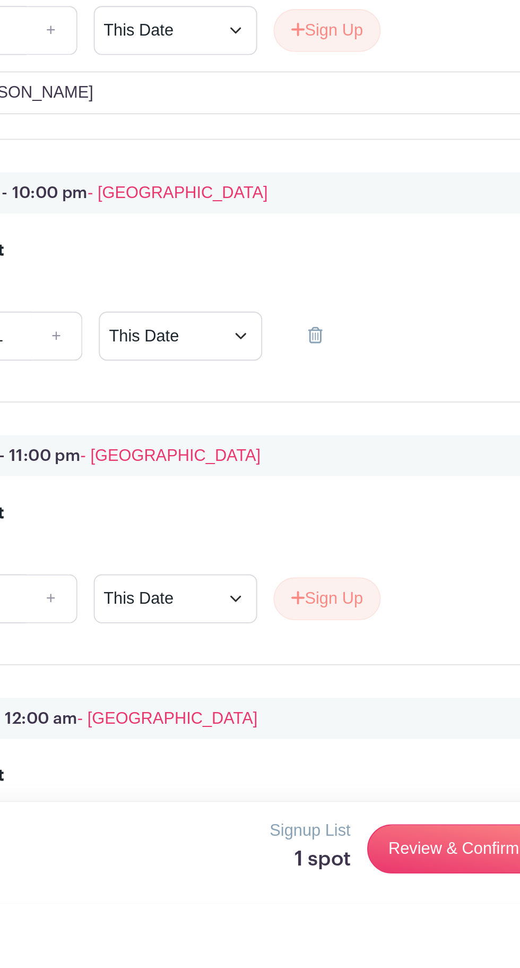
scroll to position [3678, 0]
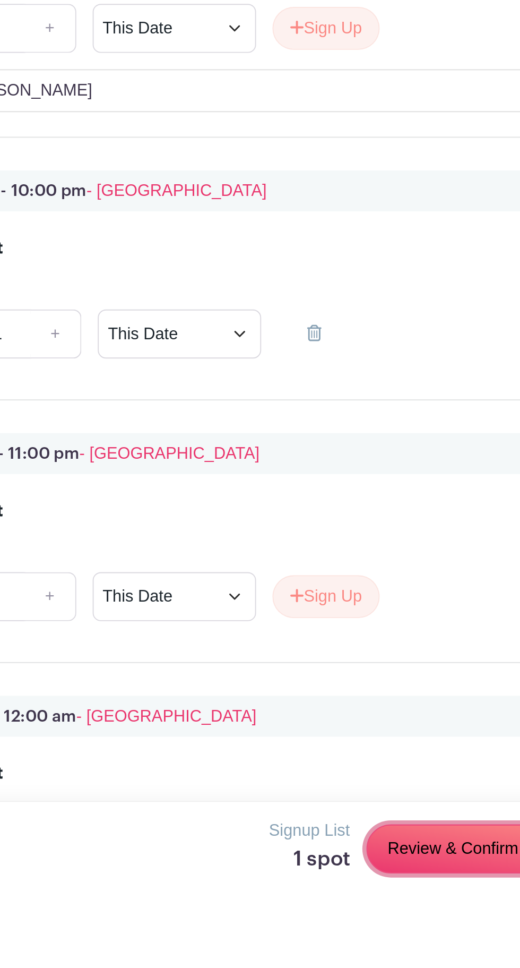
click at [376, 953] on link "Review & Confirm Signups" at bounding box center [383, 939] width 123 height 25
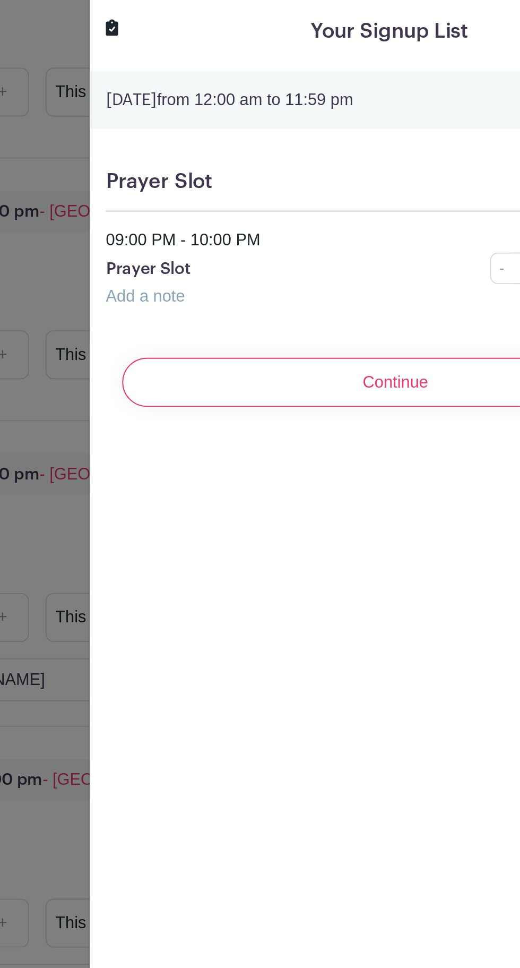
scroll to position [3712, 0]
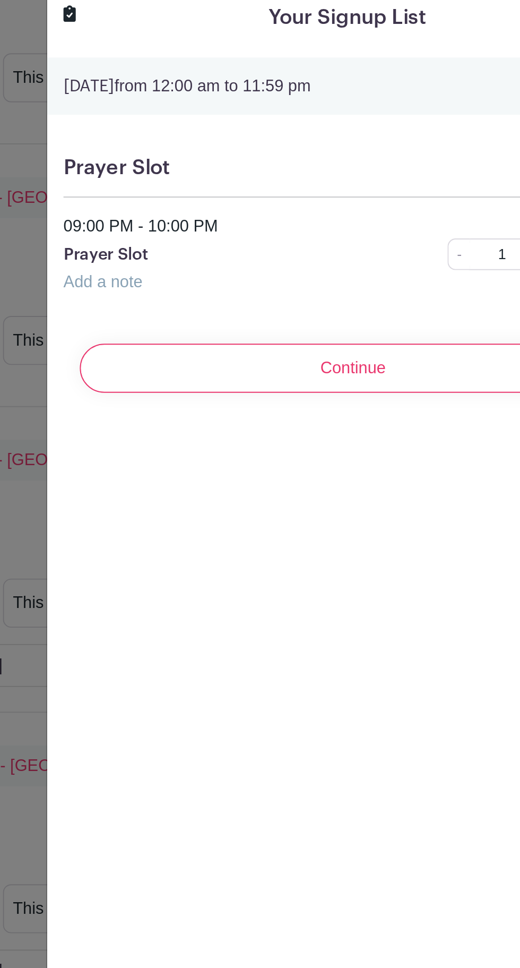
click at [366, 199] on input "Continue" at bounding box center [361, 198] width 284 height 25
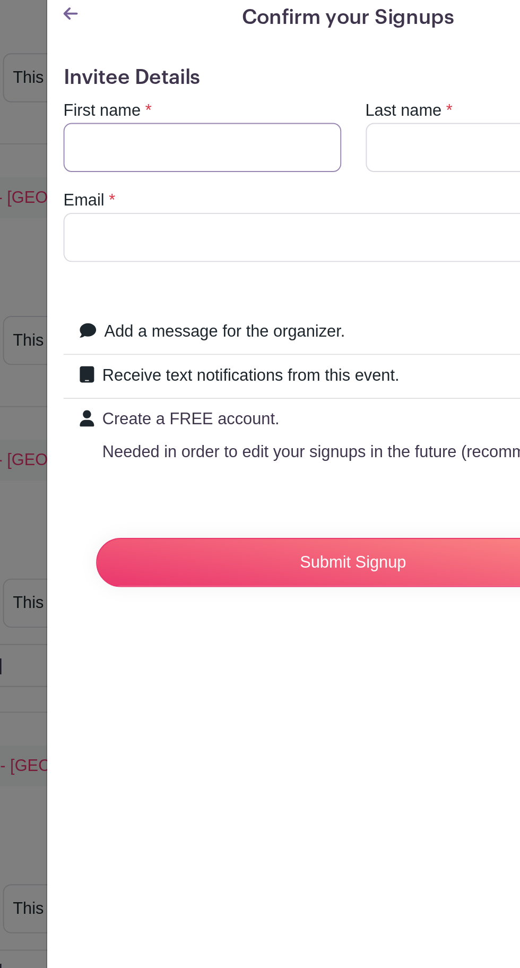
click at [234, 87] on input "First name" at bounding box center [283, 83] width 144 height 25
type input "[PERSON_NAME]"
click at [386, 85] on input "Last name" at bounding box center [440, 83] width 144 height 25
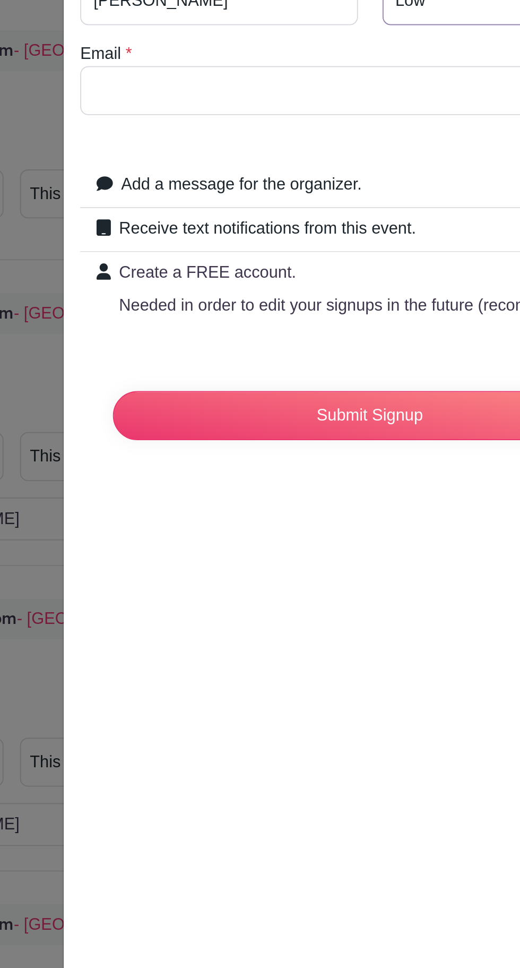
type input "Low"
click at [230, 134] on input "Email" at bounding box center [361, 130] width 301 height 25
type input "[EMAIL_ADDRESS][DOMAIN_NAME]"
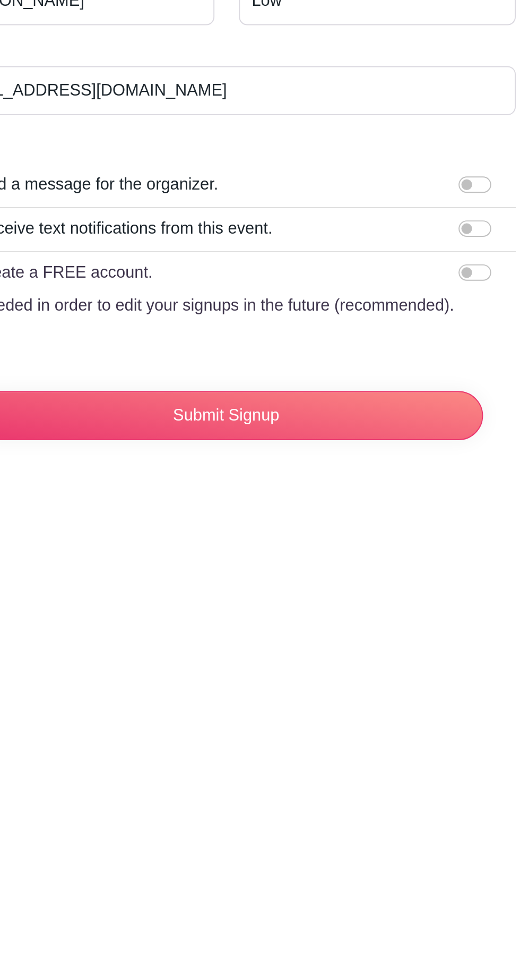
click at [362, 301] on input "Submit Signup" at bounding box center [361, 299] width 267 height 25
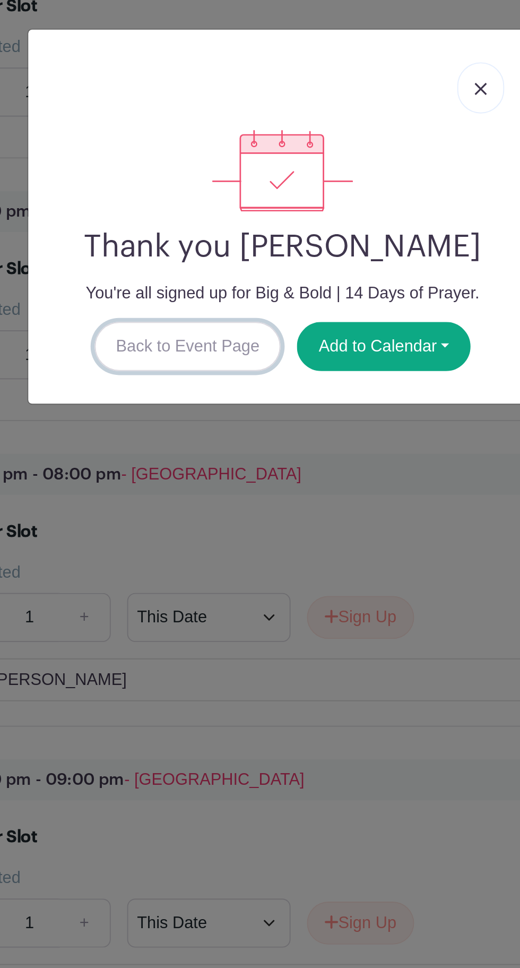
click at [226, 176] on link "Back to Event Page" at bounding box center [210, 179] width 97 height 25
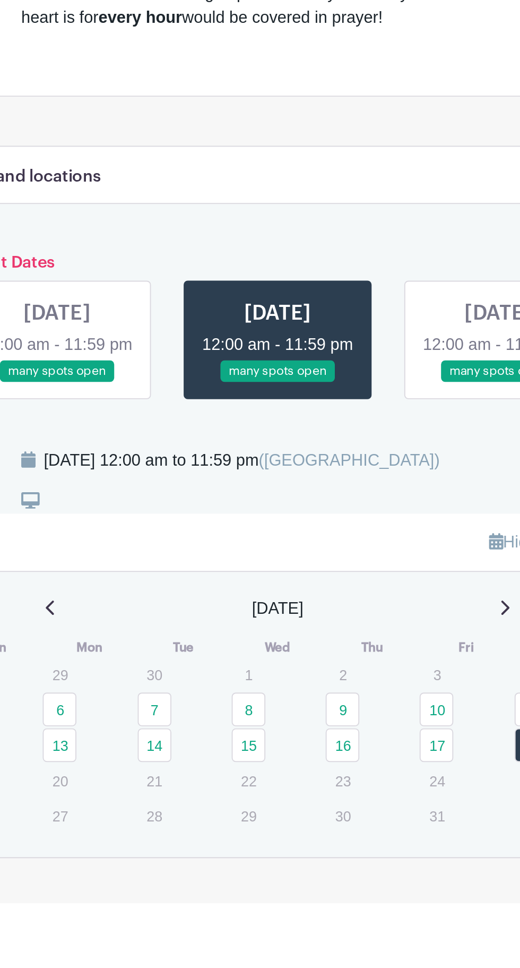
scroll to position [157, 0]
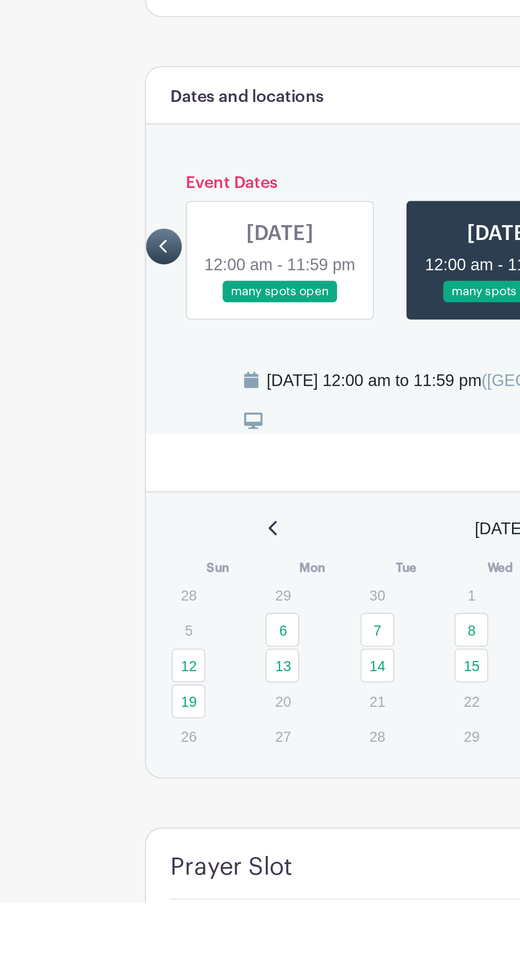
click at [87, 631] on icon at bounding box center [85, 627] width 5 height 8
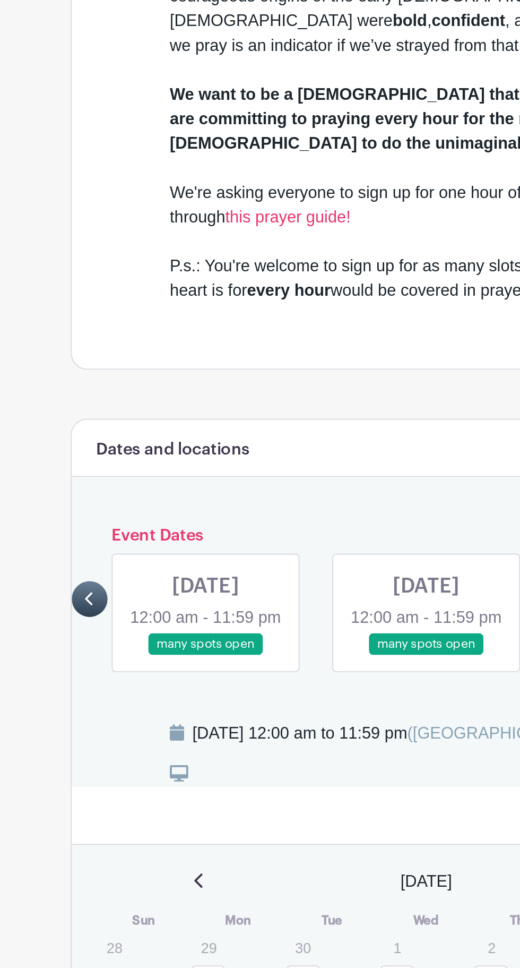
scroll to position [280, 0]
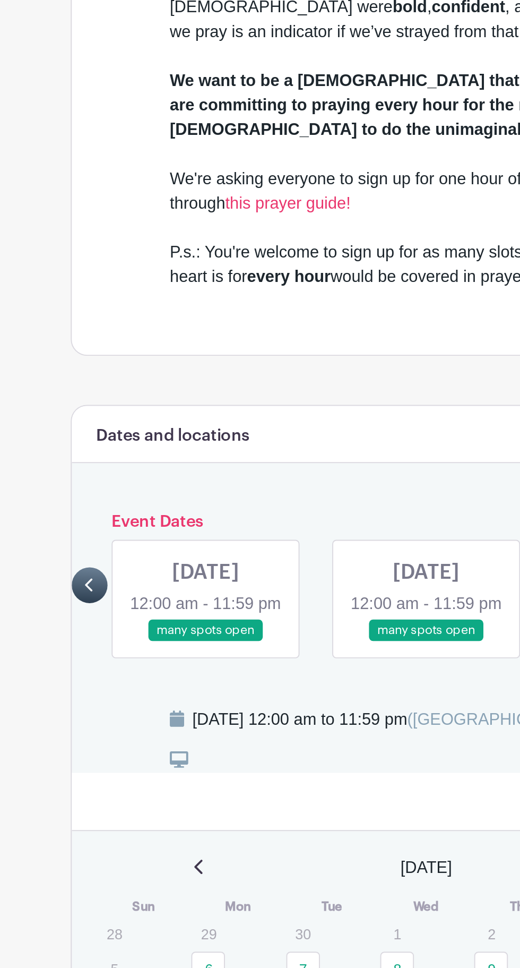
click at [145, 533] on link at bounding box center [145, 533] width 0 height 0
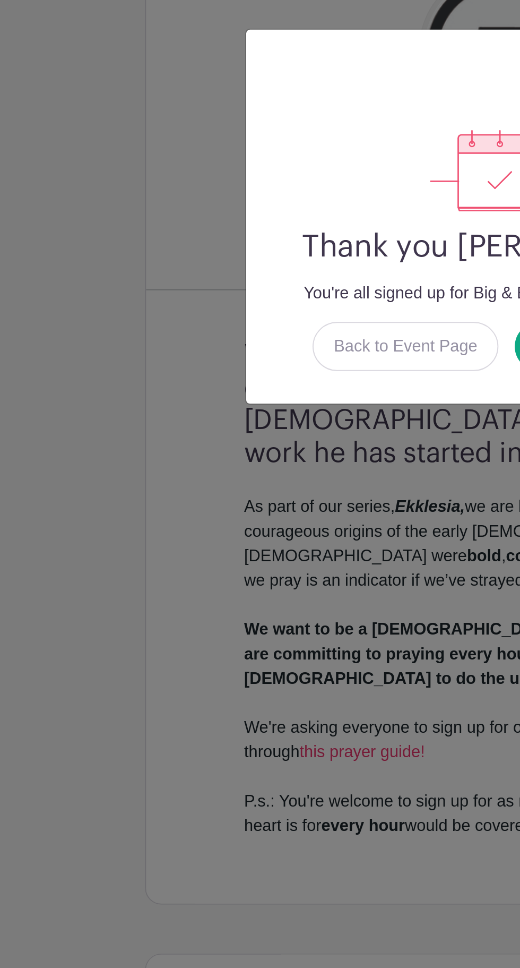
scroll to position [280, 0]
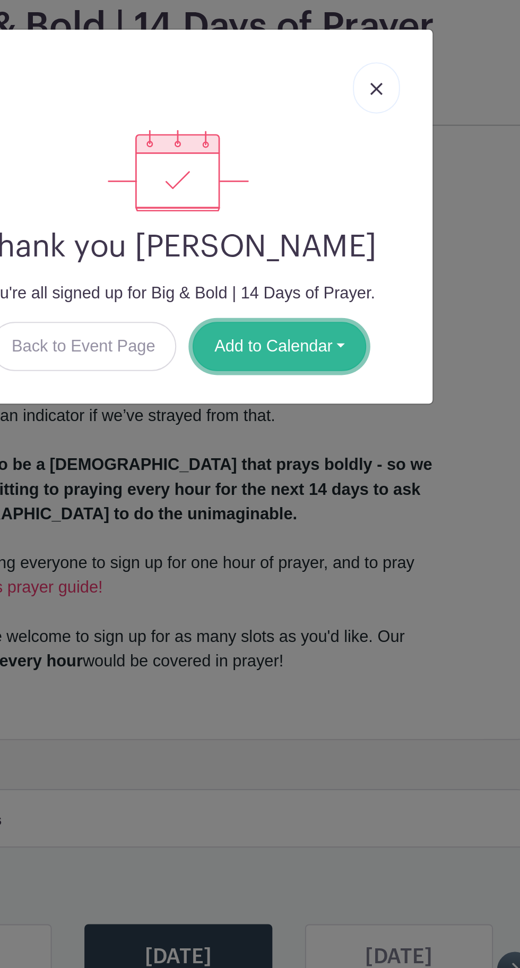
click at [335, 182] on button "Add to Calendar" at bounding box center [313, 179] width 90 height 25
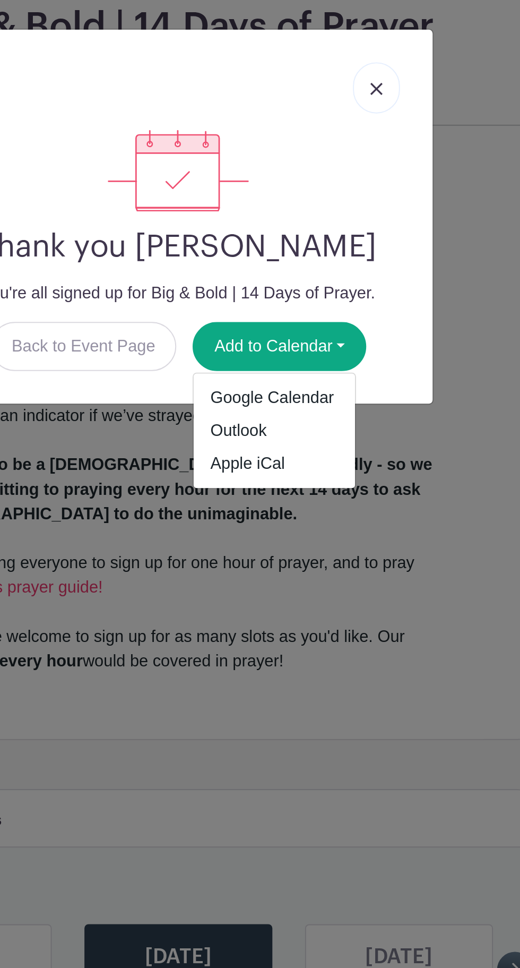
click at [363, 46] on img at bounding box center [363, 46] width 6 height 6
